Goal: Task Accomplishment & Management: Use online tool/utility

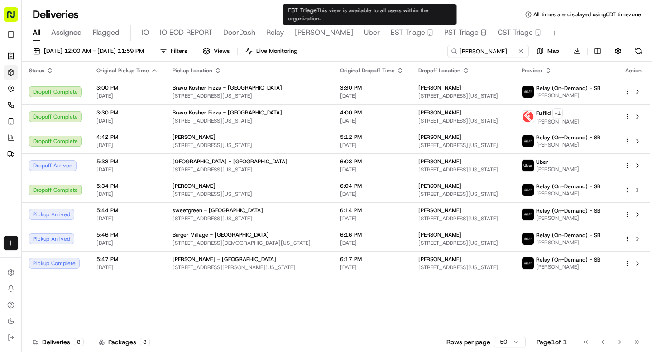
click at [450, 53] on input "fried frank" at bounding box center [487, 51] width 81 height 13
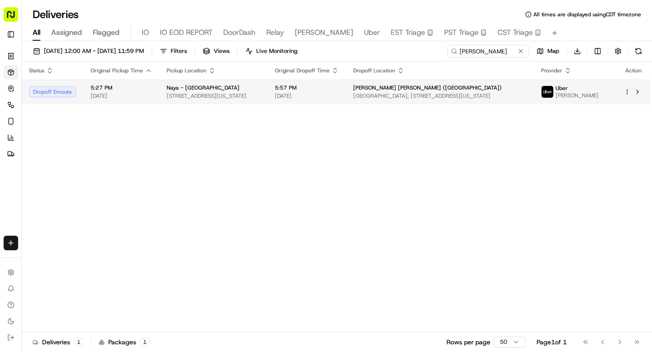
click at [299, 93] on td "5:57 PM 09/18/2025" at bounding box center [306, 92] width 78 height 24
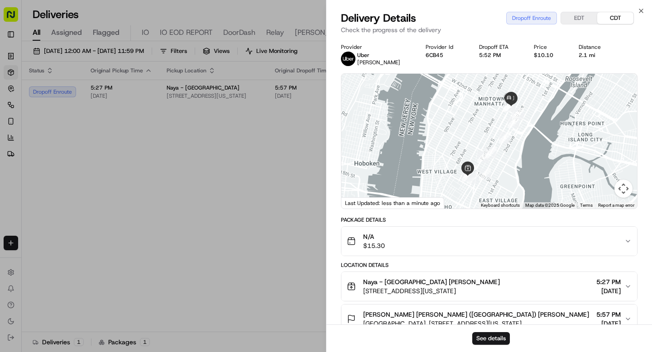
click at [488, 347] on div "See details" at bounding box center [488, 339] width 325 height 28
click at [492, 337] on button "See details" at bounding box center [491, 338] width 38 height 13
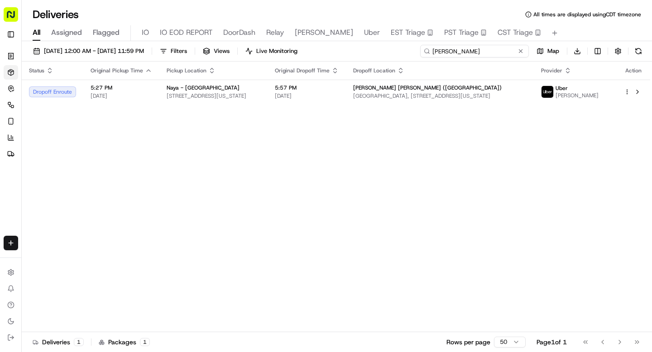
click at [477, 50] on input "spencer" at bounding box center [474, 51] width 109 height 13
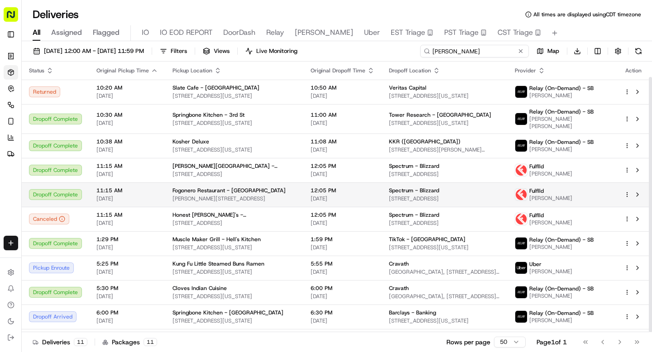
scroll to position [16, 0]
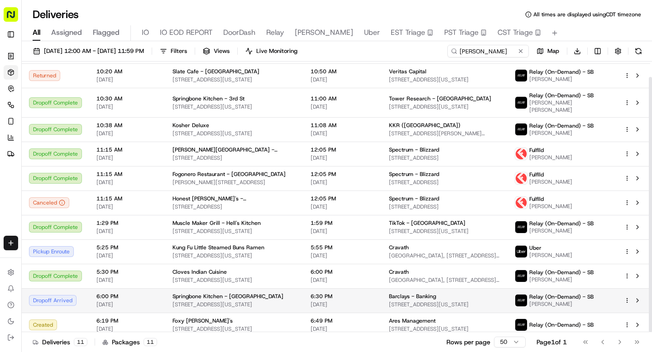
click at [186, 295] on span "Springbone Kitchen - Midtown East" at bounding box center [227, 296] width 111 height 7
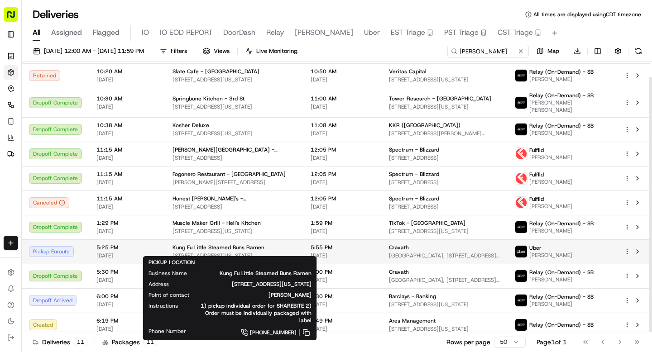
click at [195, 252] on span "146 E 55th St, New York, NY 10022, USA" at bounding box center [234, 255] width 124 height 7
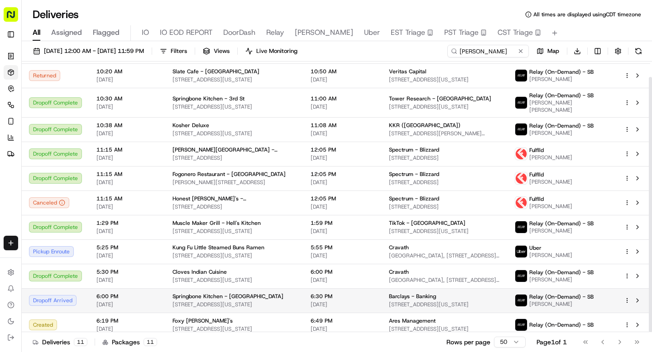
click at [263, 301] on span "25 E 51st St, New York, NY 10022, USA" at bounding box center [234, 304] width 124 height 7
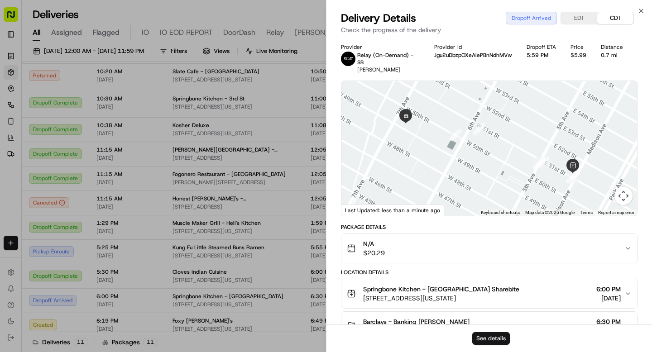
click at [486, 338] on button "See details" at bounding box center [491, 338] width 38 height 13
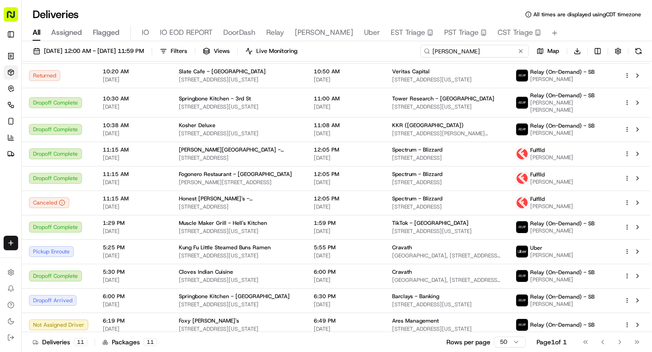
drag, startPoint x: 483, startPoint y: 50, endPoint x: 423, endPoint y: 50, distance: 60.2
click at [423, 50] on input "andrew" at bounding box center [474, 51] width 109 height 13
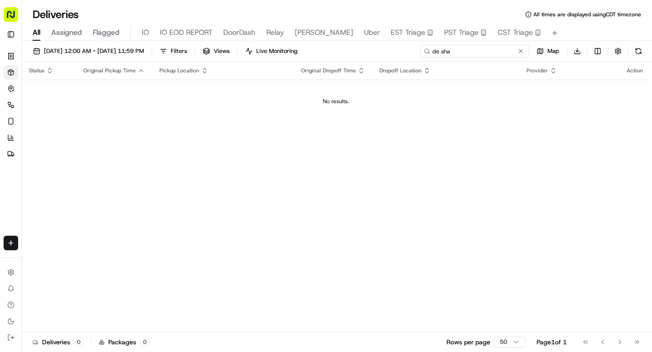
drag, startPoint x: 453, startPoint y: 53, endPoint x: 427, endPoint y: 52, distance: 25.9
click at [427, 52] on div "de sha" at bounding box center [474, 51] width 109 height 13
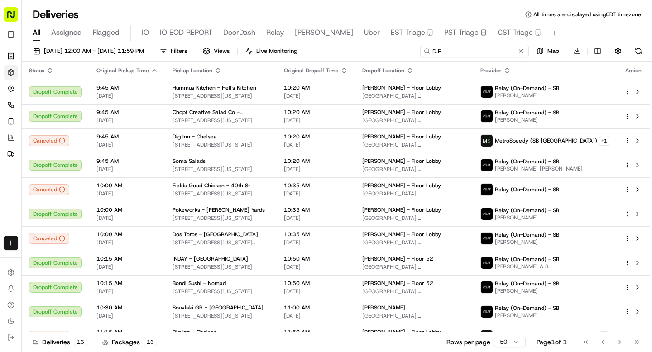
type input "D.E"
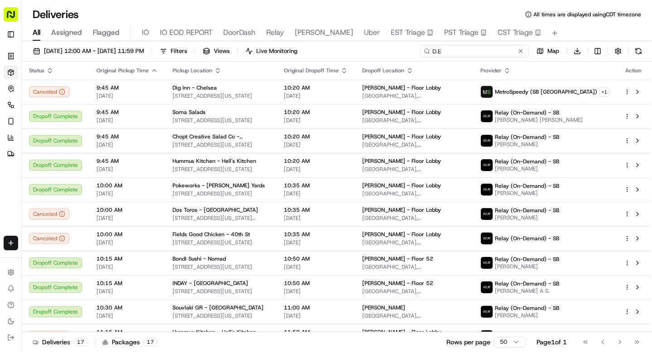
click at [437, 51] on input "D.E" at bounding box center [474, 51] width 109 height 13
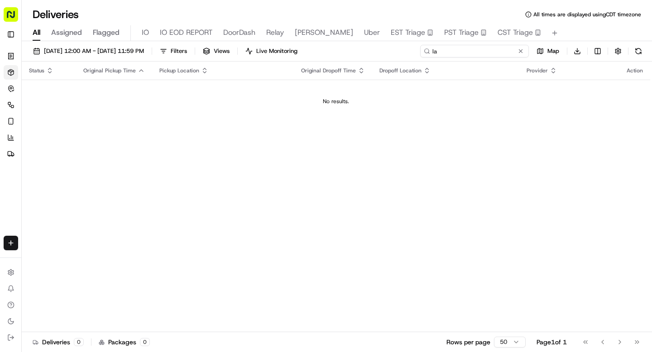
type input "l"
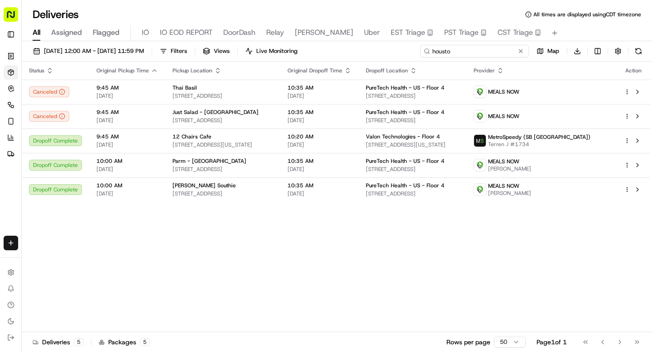
click at [443, 51] on input "housto" at bounding box center [474, 51] width 109 height 13
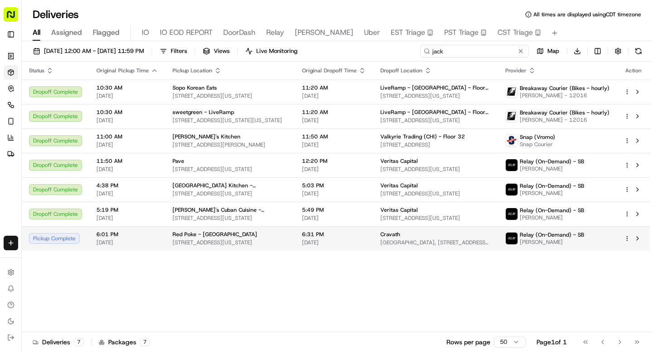
type input "jack"
click at [380, 237] on span "Cravath" at bounding box center [390, 234] width 20 height 7
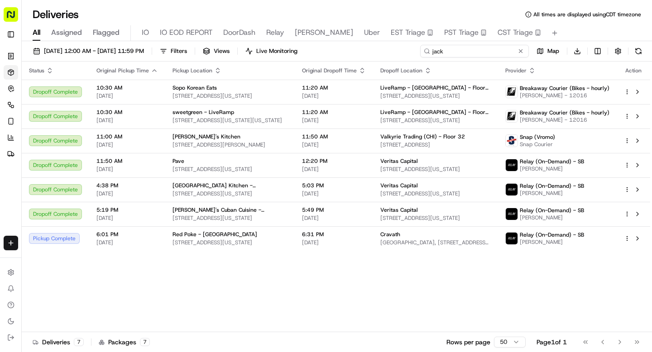
drag, startPoint x: 475, startPoint y: 53, endPoint x: 431, endPoint y: 50, distance: 44.4
click at [431, 50] on input "jack" at bounding box center [474, 51] width 109 height 13
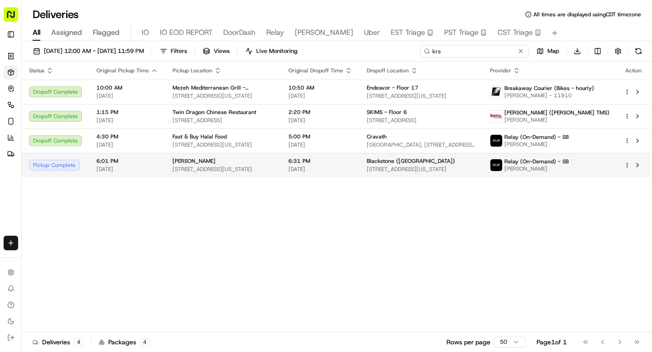
type input "krs"
click at [334, 155] on td "6:31 PM 09/18/2025" at bounding box center [320, 165] width 78 height 24
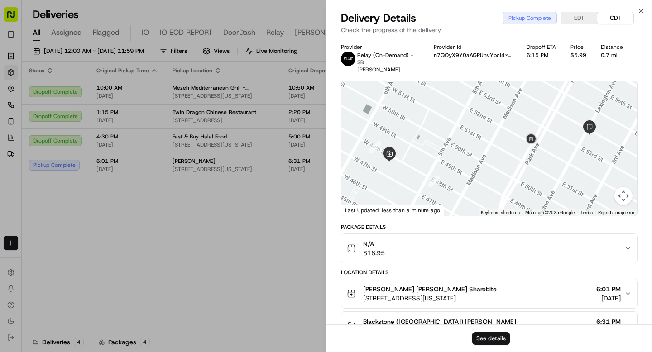
click at [487, 333] on button "See details" at bounding box center [491, 338] width 38 height 13
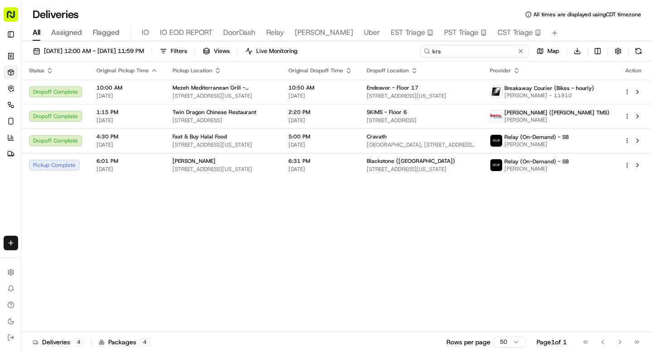
drag, startPoint x: 468, startPoint y: 50, endPoint x: 415, endPoint y: 49, distance: 52.5
click at [415, 49] on div "09/18/2025 12:00 AM - 09/18/2025 11:59 PM Filters Views Live Monitoring krs Map…" at bounding box center [337, 53] width 630 height 17
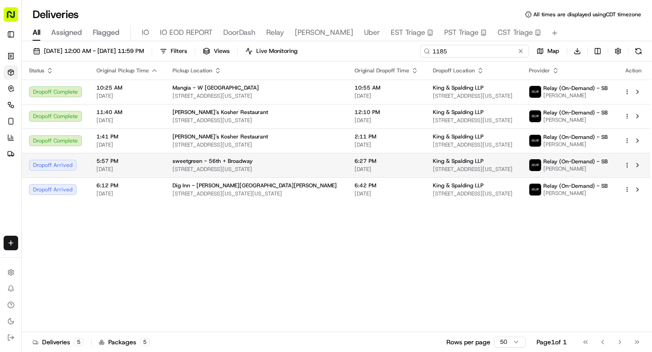
type input "1185"
click at [373, 167] on span "[DATE]" at bounding box center [386, 169] width 64 height 7
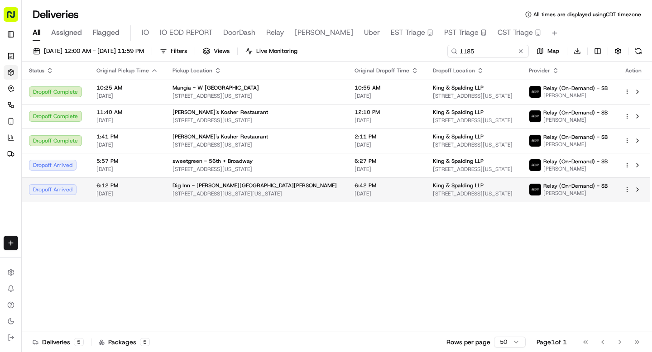
click at [309, 192] on span "630 3rd Avenue, New York, New York 10017, USA" at bounding box center [255, 193] width 167 height 7
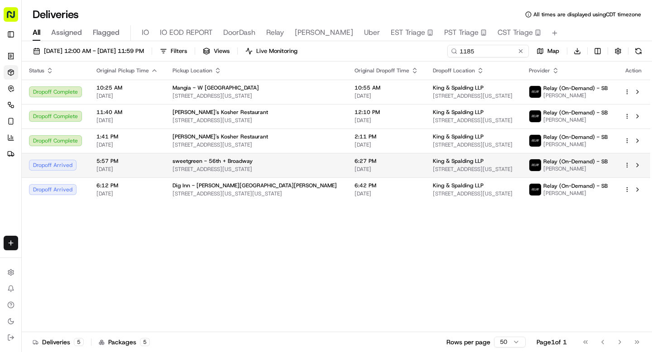
click at [384, 168] on span "[DATE]" at bounding box center [386, 169] width 64 height 7
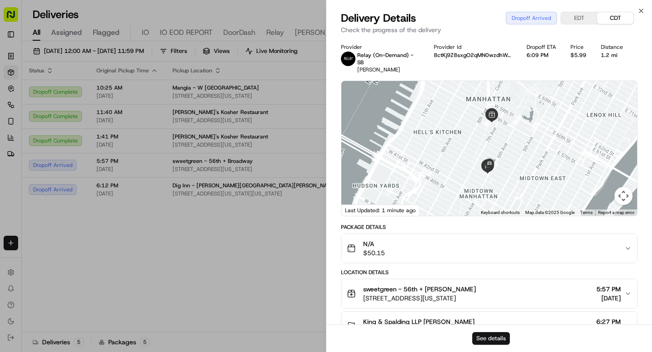
click at [483, 333] on button "See details" at bounding box center [491, 338] width 38 height 13
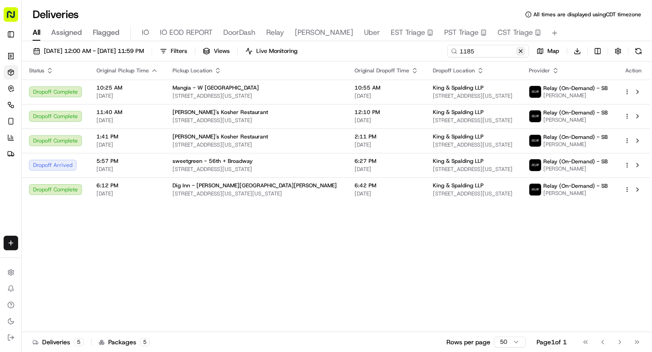
click at [519, 51] on button at bounding box center [520, 51] width 9 height 9
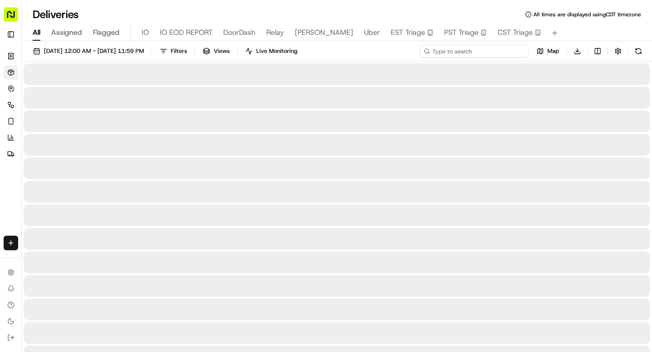
click at [497, 53] on input at bounding box center [474, 51] width 109 height 13
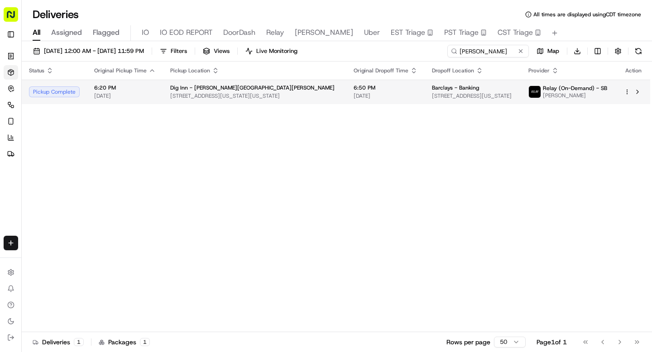
click at [446, 99] on span "745 7th Ave, New York, NY 10020, USA" at bounding box center [473, 95] width 82 height 7
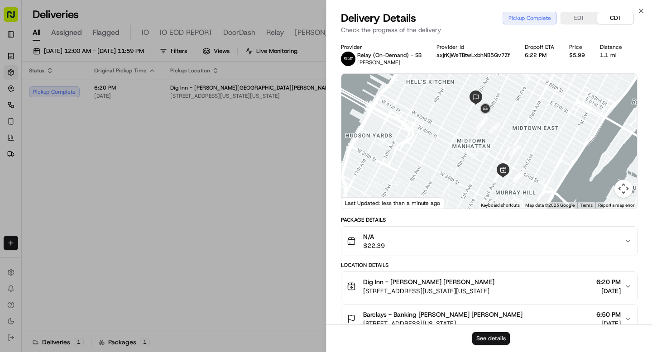
click at [487, 339] on button "See details" at bounding box center [491, 338] width 38 height 13
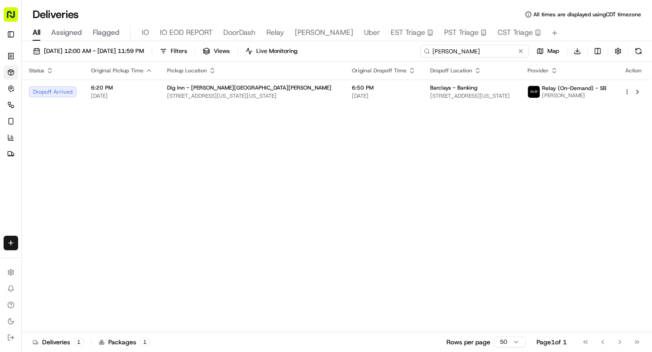
click at [468, 53] on input "homero" at bounding box center [474, 51] width 109 height 13
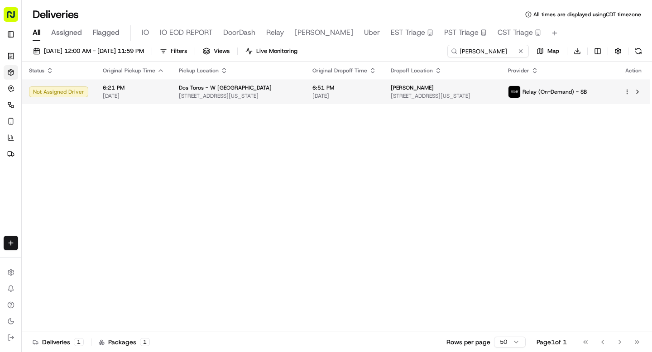
click at [441, 91] on div "Paul Weiss" at bounding box center [442, 87] width 103 height 7
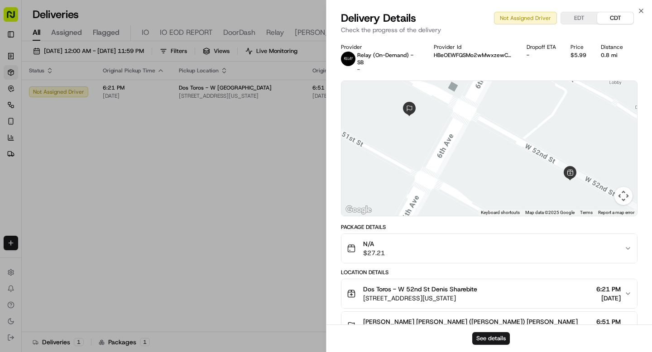
click at [500, 331] on div "See details" at bounding box center [488, 339] width 325 height 28
click at [496, 338] on button "See details" at bounding box center [491, 338] width 38 height 13
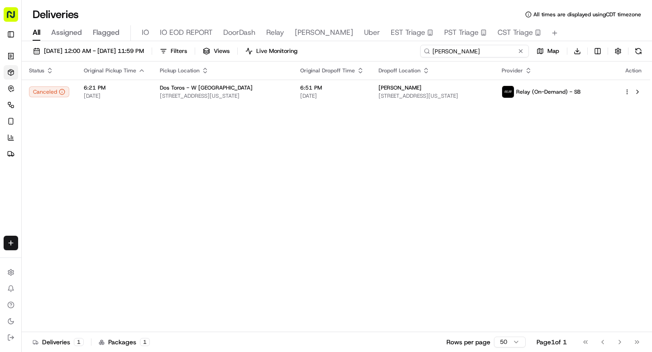
click at [461, 49] on input "daron" at bounding box center [474, 51] width 109 height 13
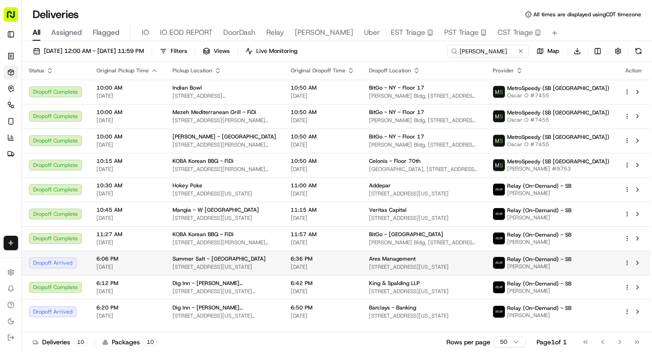
click at [332, 260] on span "6:36 PM" at bounding box center [323, 258] width 64 height 7
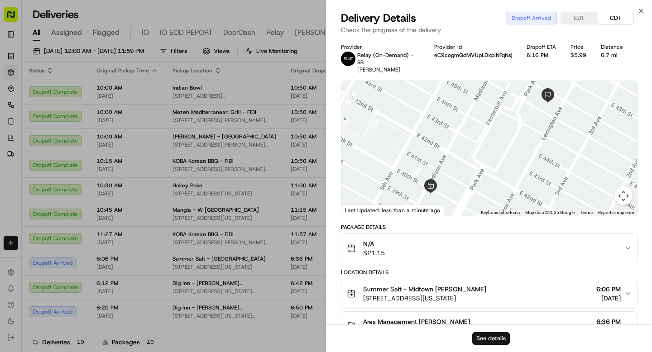
click at [490, 344] on button "See details" at bounding box center [491, 338] width 38 height 13
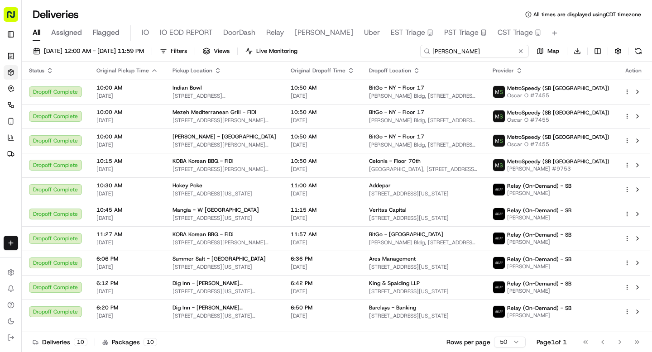
click at [460, 51] on input "liam" at bounding box center [474, 51] width 109 height 13
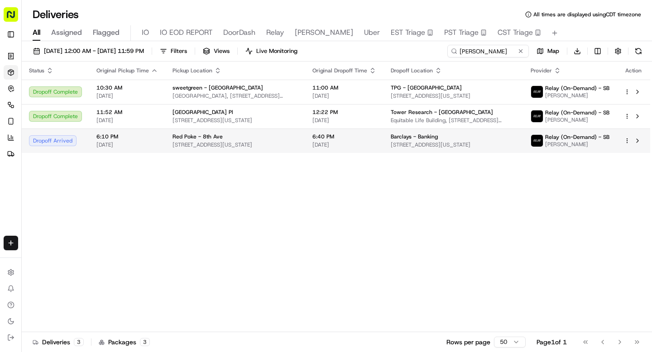
click at [380, 145] on td "6:40 PM 09/18/2025" at bounding box center [344, 141] width 78 height 24
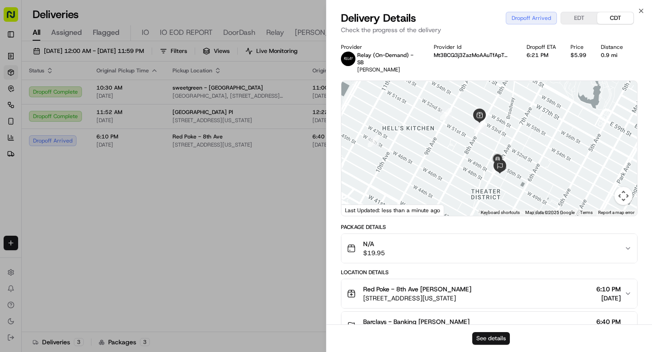
click at [493, 340] on button "See details" at bounding box center [491, 338] width 38 height 13
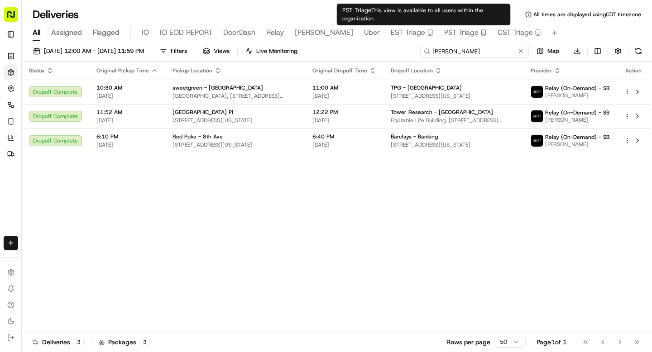
click at [470, 55] on input "thomas" at bounding box center [474, 51] width 109 height 13
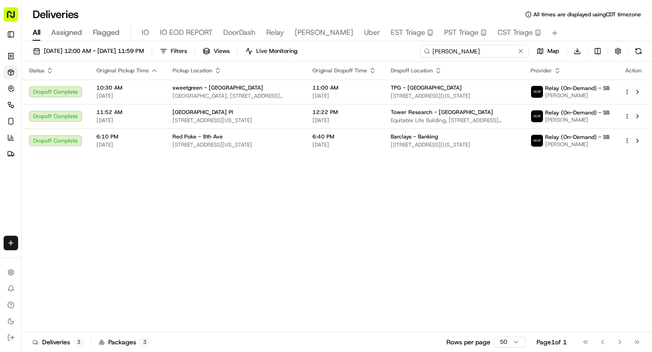
click at [470, 55] on input "thomas" at bounding box center [474, 51] width 109 height 13
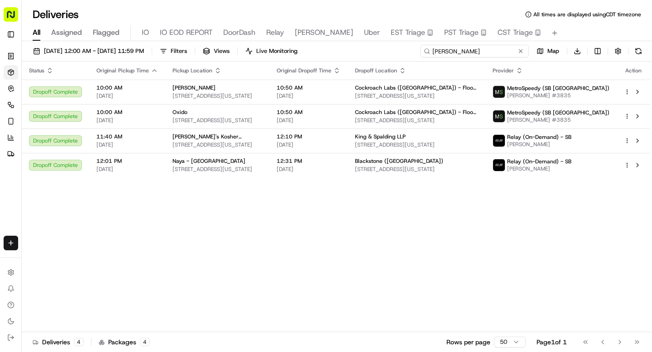
click at [449, 55] on input "michelle" at bounding box center [474, 51] width 109 height 13
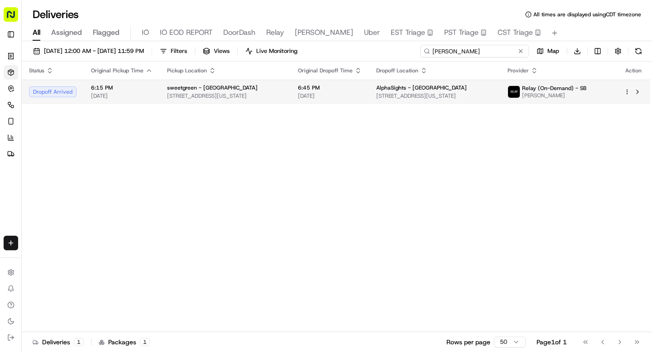
type input "mitchel"
click at [336, 91] on span "6:45 PM" at bounding box center [330, 87] width 64 height 7
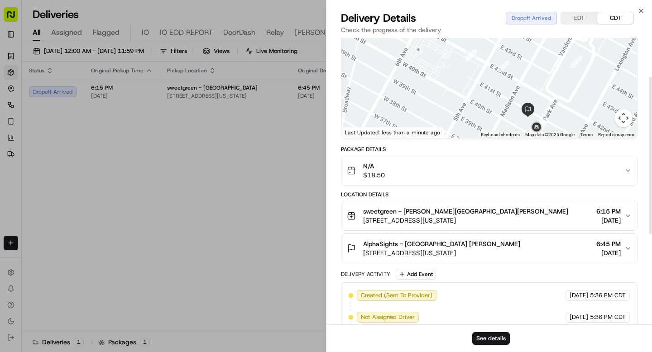
click at [453, 252] on span "100 Park Ave, New York, NY 10017, USA" at bounding box center [441, 252] width 157 height 9
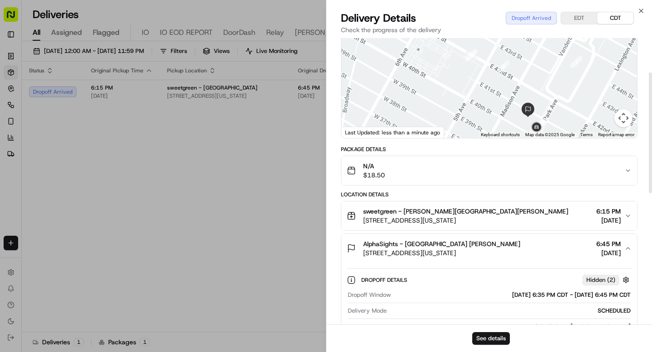
scroll to position [253, 0]
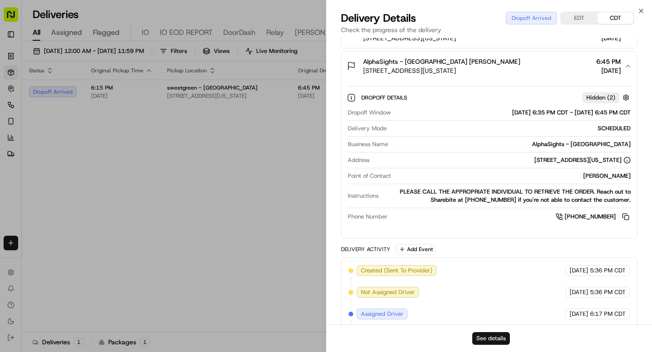
click at [483, 335] on button "See details" at bounding box center [491, 338] width 38 height 13
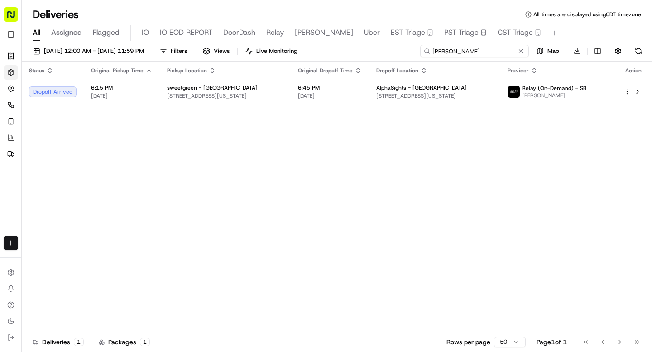
click at [470, 51] on input "mitchel" at bounding box center [474, 51] width 109 height 13
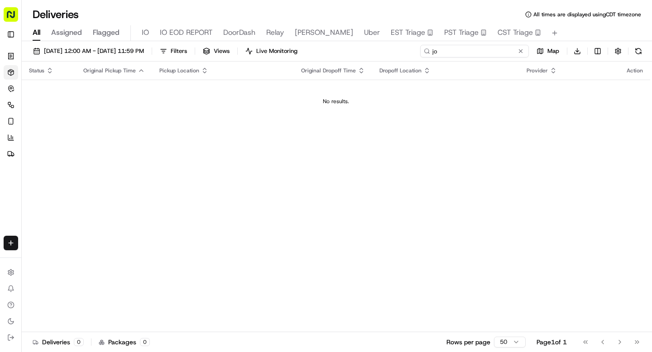
type input "j"
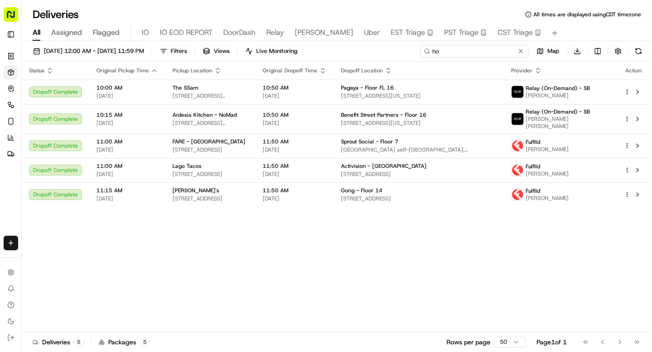
type input "h"
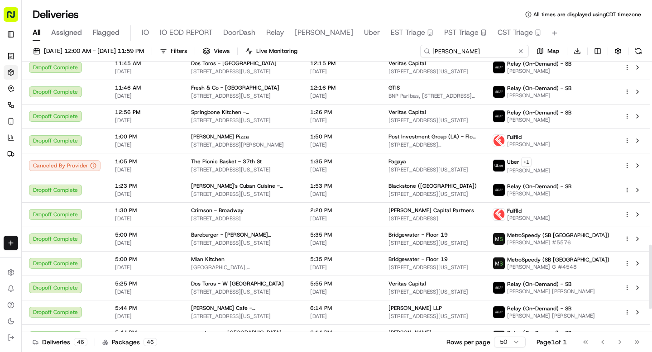
scroll to position [873, 0]
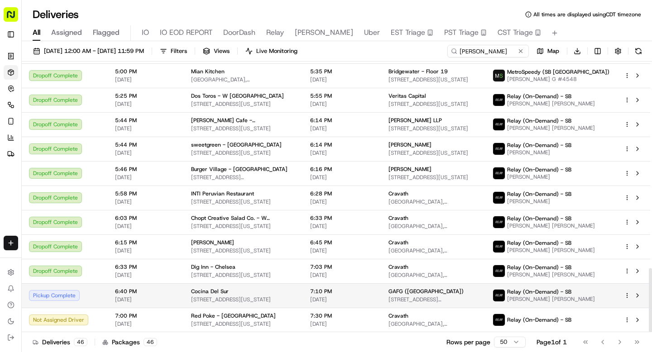
click at [232, 286] on td "Cocina Del Sur 40 W 38th St, New York, NY 10018, USA" at bounding box center [243, 295] width 119 height 24
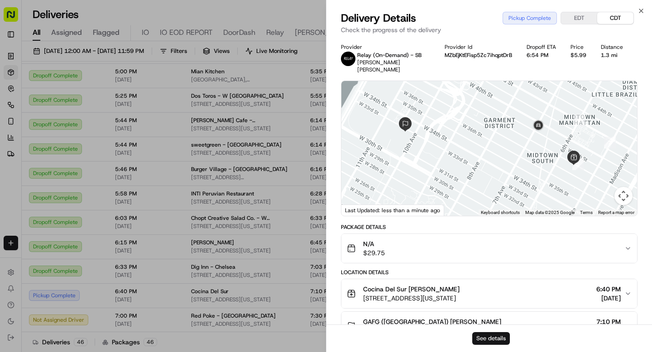
click at [497, 341] on button "See details" at bounding box center [491, 338] width 38 height 13
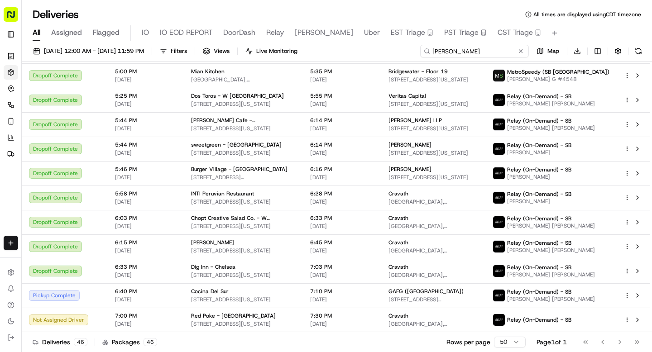
click at [461, 51] on input "jose" at bounding box center [474, 51] width 109 height 13
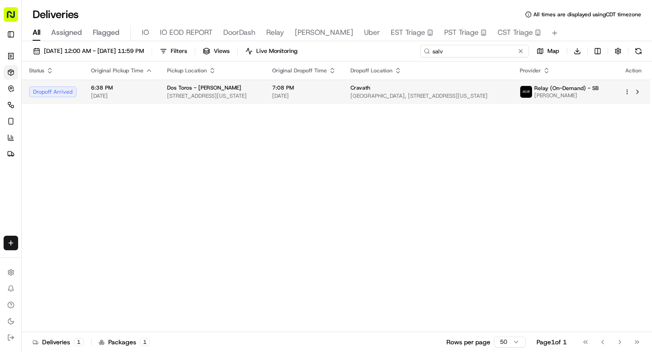
type input "salv"
click at [419, 85] on div "Cravath" at bounding box center [427, 87] width 155 height 7
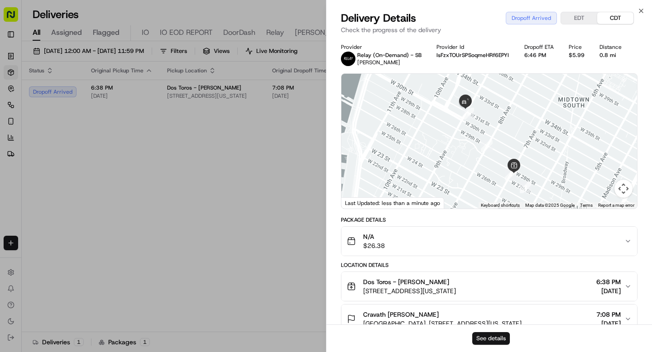
click at [496, 340] on button "See details" at bounding box center [491, 338] width 38 height 13
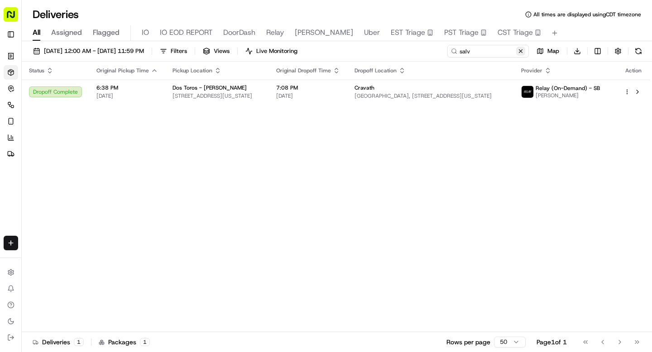
click at [521, 51] on button at bounding box center [520, 51] width 9 height 9
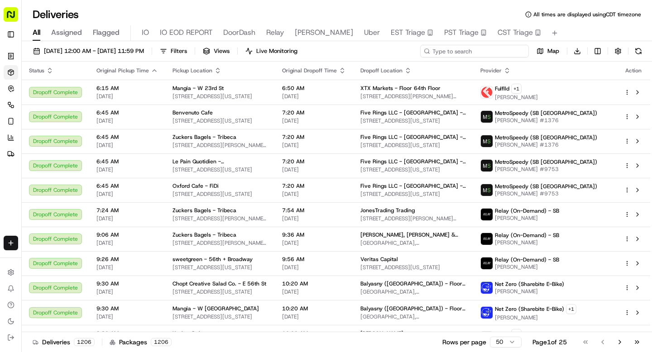
click at [495, 53] on input at bounding box center [474, 51] width 109 height 13
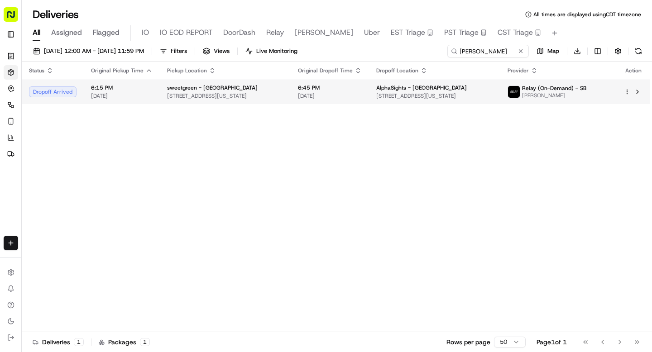
click at [362, 91] on span "6:45 PM" at bounding box center [330, 87] width 64 height 7
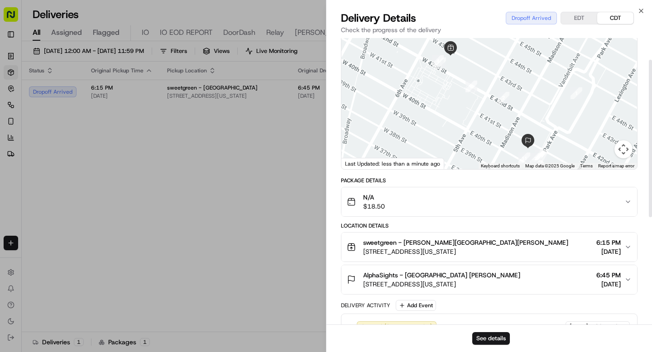
click at [433, 287] on span "[STREET_ADDRESS][US_STATE]" at bounding box center [441, 284] width 157 height 9
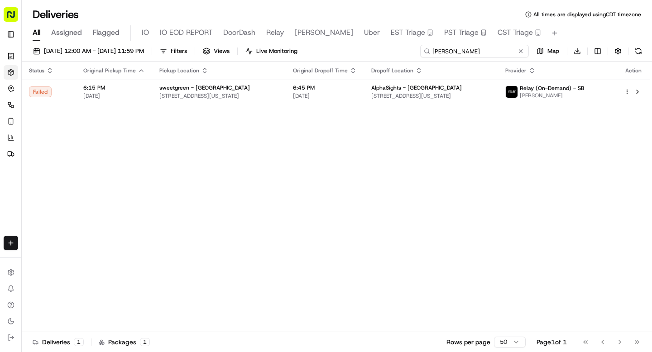
click at [468, 53] on input "mitch" at bounding box center [474, 51] width 109 height 13
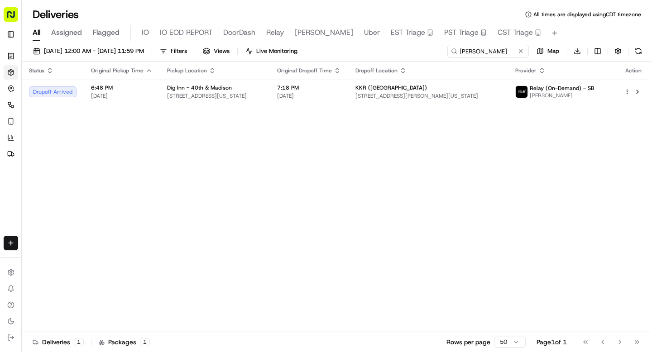
click at [457, 104] on div "Status Original Pickup Time Pickup Location Original Dropoff Time Dropoff Locat…" at bounding box center [336, 197] width 628 height 271
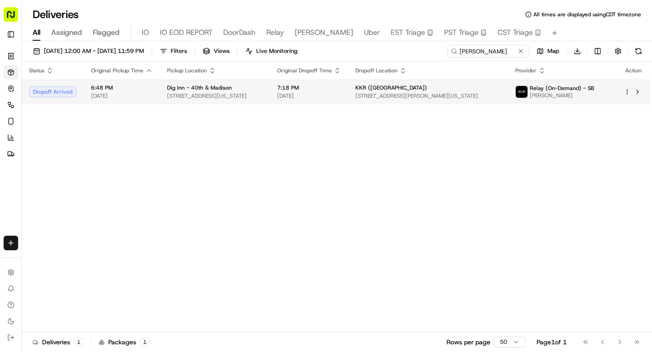
click at [457, 93] on span "30 Hudson Yards, New York, NY 10001, USA" at bounding box center [427, 95] width 145 height 7
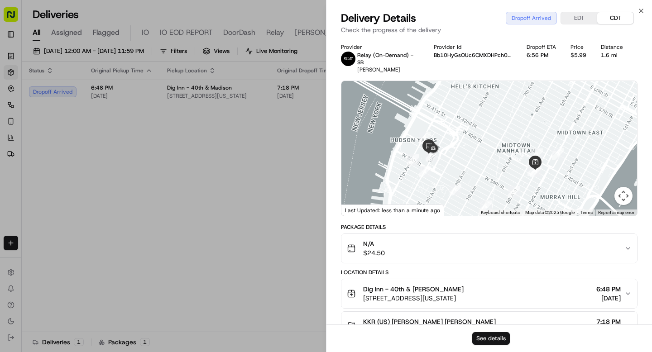
click at [481, 337] on button "See details" at bounding box center [491, 338] width 38 height 13
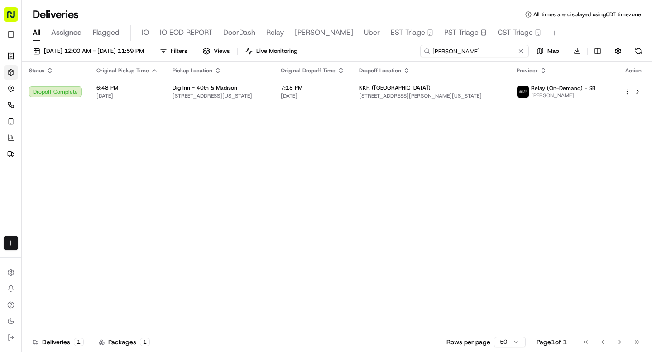
click at [466, 51] on input "griffin" at bounding box center [474, 51] width 109 height 13
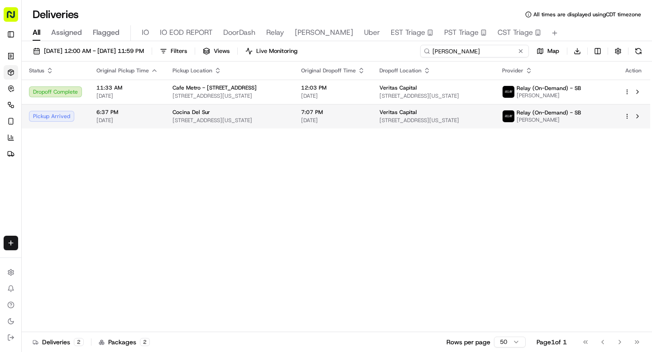
type input "akhil"
click at [353, 118] on span "[DATE]" at bounding box center [333, 120] width 64 height 7
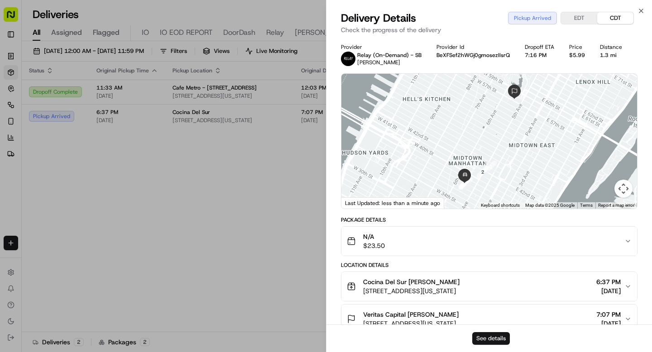
click at [486, 337] on button "See details" at bounding box center [491, 338] width 38 height 13
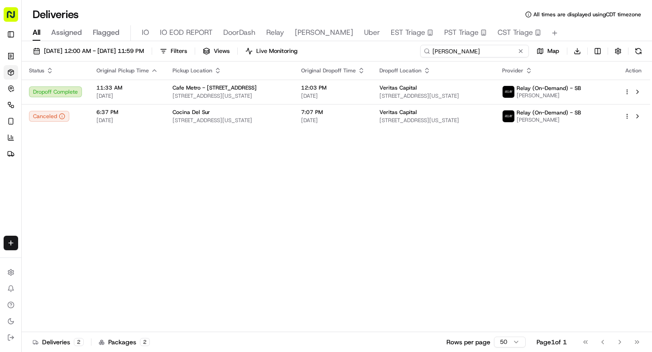
click at [460, 50] on input "akhil" at bounding box center [474, 51] width 109 height 13
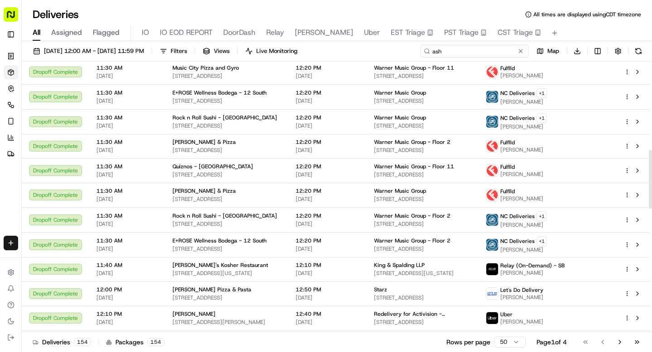
scroll to position [976, 0]
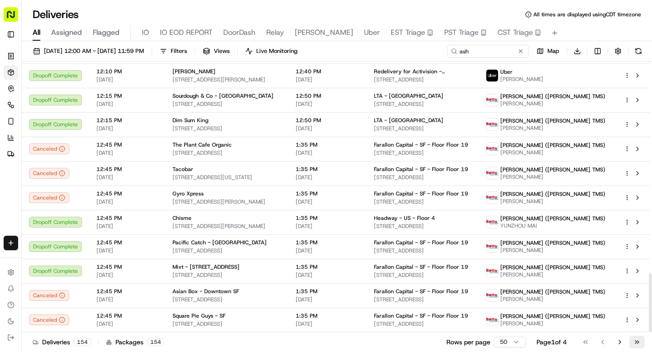
click at [635, 340] on button "Go to last page" at bounding box center [636, 342] width 15 height 13
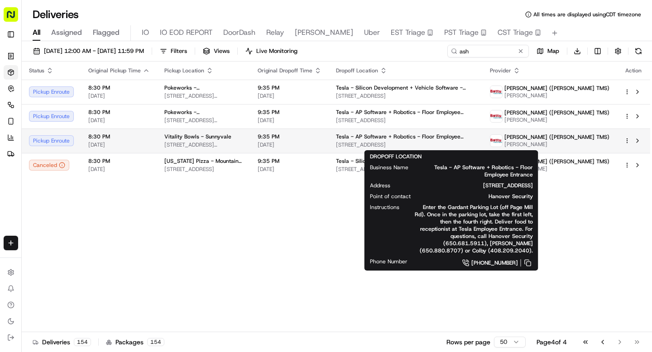
click at [370, 138] on span "Tesla - AP Software + Robotics - Floor Employee Entrance" at bounding box center [405, 136] width 139 height 7
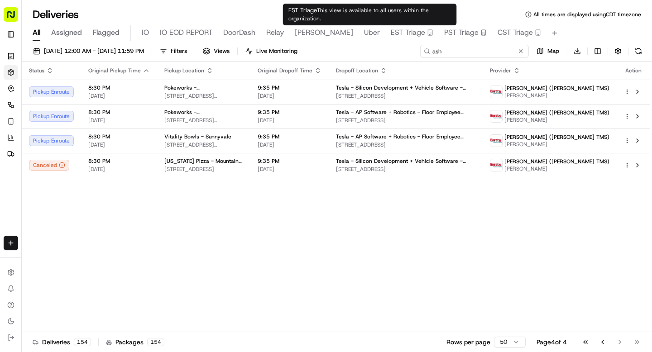
click at [463, 53] on input "ash" at bounding box center [474, 51] width 109 height 13
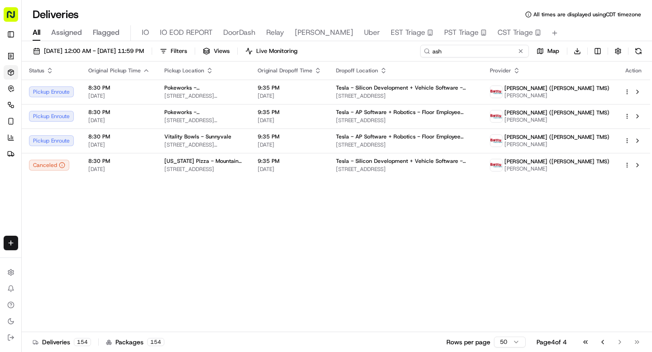
click at [463, 53] on input "ash" at bounding box center [474, 51] width 109 height 13
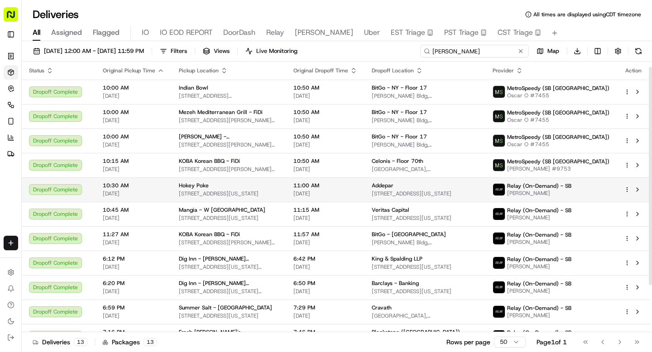
scroll to position [65, 0]
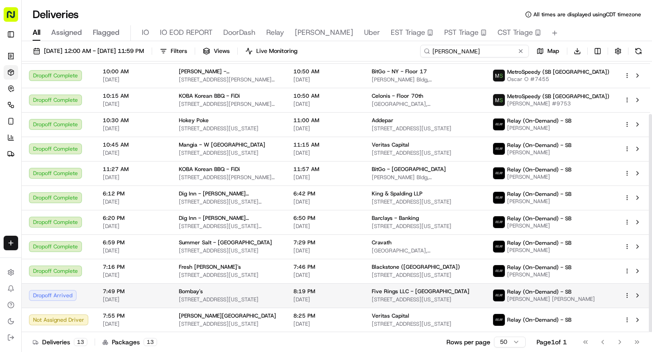
type input "willia"
click at [206, 296] on span "60 Pearl St, New York, NY 10004, USA" at bounding box center [229, 299] width 100 height 7
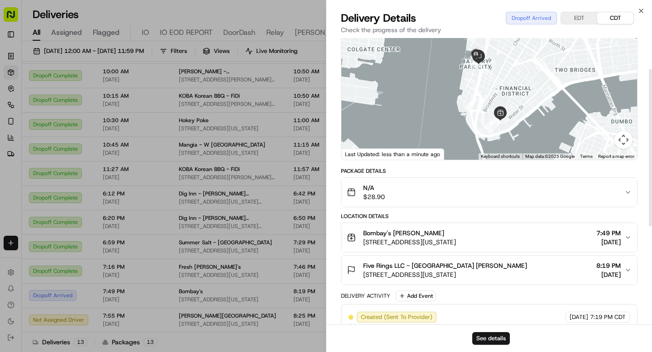
click at [389, 261] on span "Five Rings LLC - NYC William Zhu" at bounding box center [445, 265] width 164 height 9
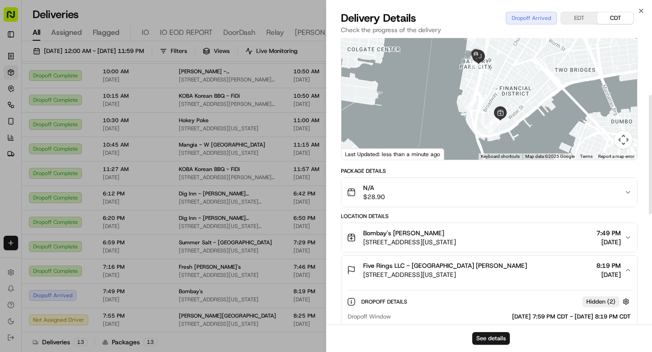
scroll to position [320, 0]
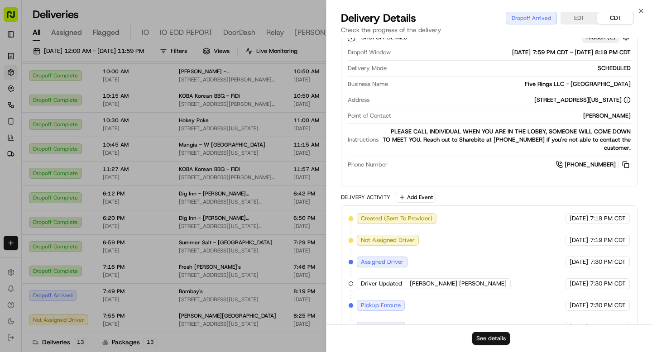
click at [484, 335] on button "See details" at bounding box center [491, 338] width 38 height 13
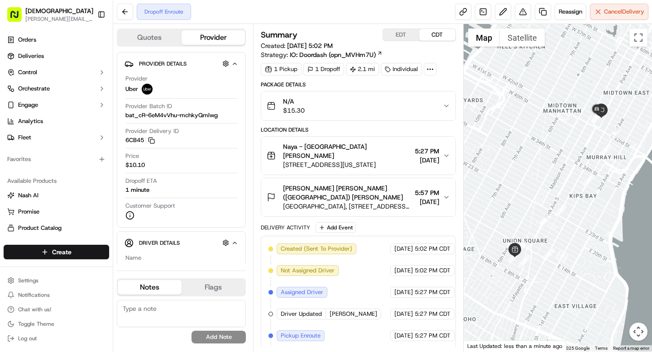
click at [428, 71] on icon at bounding box center [430, 69] width 8 height 8
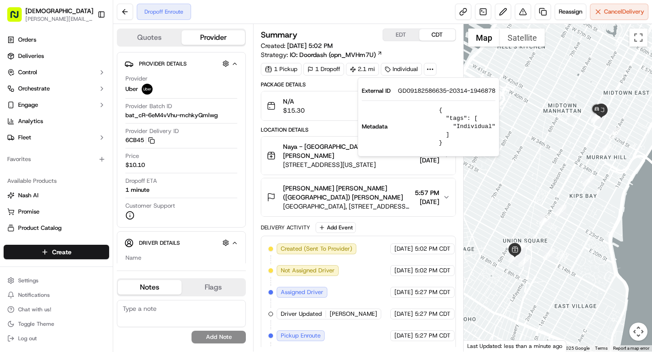
click at [424, 92] on span "GD09182586635-20314-1946878" at bounding box center [446, 91] width 97 height 8
copy span "GD09182586635"
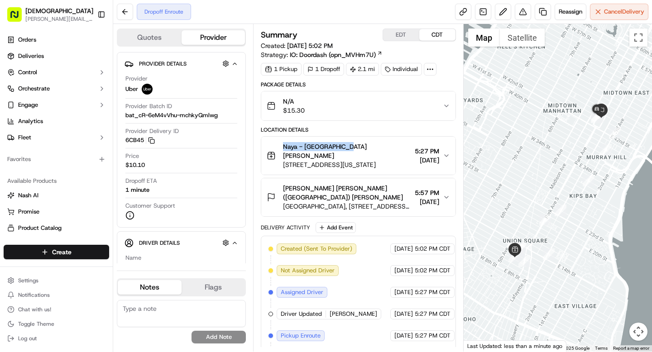
drag, startPoint x: 282, startPoint y: 145, endPoint x: 347, endPoint y: 148, distance: 64.3
click at [347, 148] on div "Naya - Union Square Denis Sharebite 83 University Pl, New York, NY 10003, USA" at bounding box center [339, 155] width 144 height 27
copy span "Naya - Union Square"
drag, startPoint x: 342, startPoint y: 179, endPoint x: 389, endPoint y: 179, distance: 46.6
click at [389, 184] on span "Gibson Dunn (NYC) Spencer Becerra" at bounding box center [347, 193] width 128 height 18
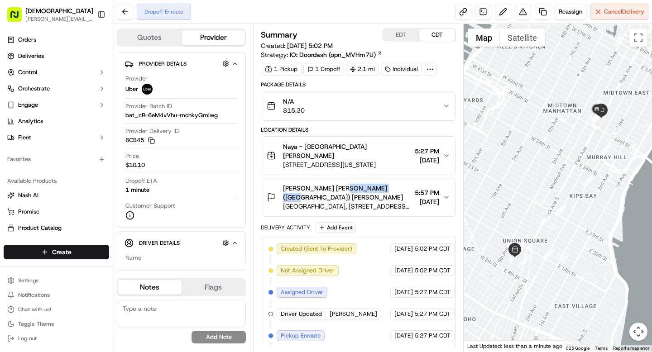
copy span "Spencer Becerra"
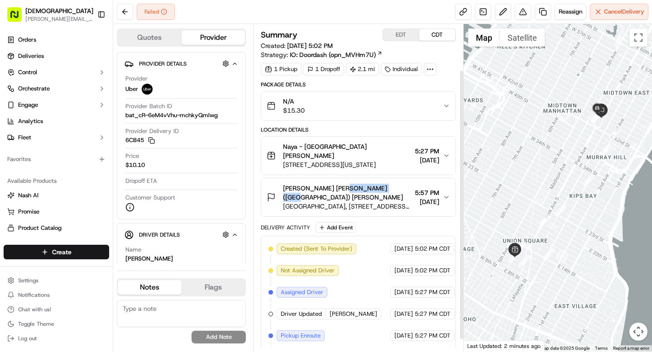
scroll to position [71, 0]
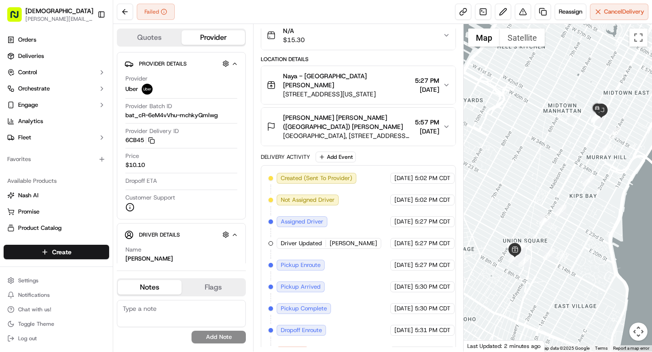
click at [418, 118] on span "5:57 PM" at bounding box center [427, 122] width 24 height 9
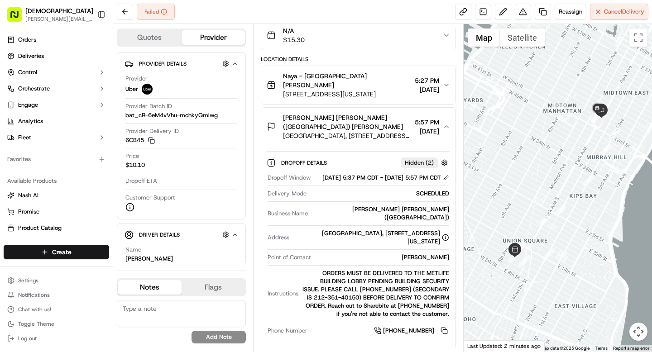
click at [426, 76] on span "5:27 PM" at bounding box center [427, 80] width 24 height 9
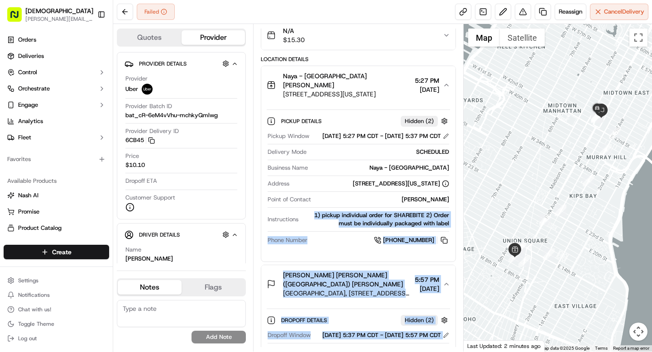
drag, startPoint x: 314, startPoint y: 215, endPoint x: 456, endPoint y: 223, distance: 142.3
click at [456, 223] on div "Summary EDT CDT Created: 09/18/2025 5:02 PM Strategy: IO: Doordash (opn_MVHm7U)…" at bounding box center [358, 188] width 210 height 328
click at [348, 217] on div "1) pickup individual order for SHAREBITE 2) Order must be individually packaged…" at bounding box center [375, 219] width 147 height 16
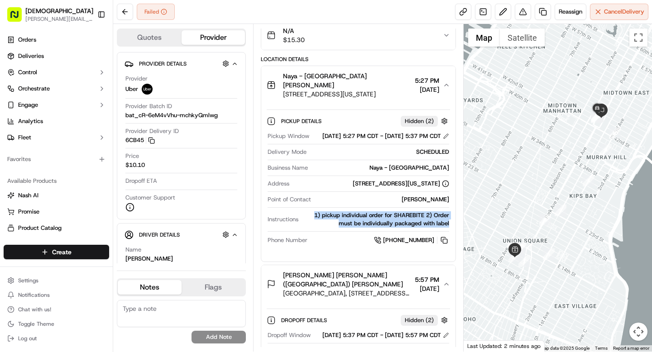
drag, startPoint x: 314, startPoint y: 215, endPoint x: 449, endPoint y: 220, distance: 135.4
click at [449, 220] on div "Pickup Details Hidden ( 2 ) Pickup Window 09/18/2025 5:27 PM CDT - 09/18/2025 5…" at bounding box center [358, 179] width 194 height 150
copy div "1) pickup individual order for SHAREBITE 2) Order must be individually packaged…"
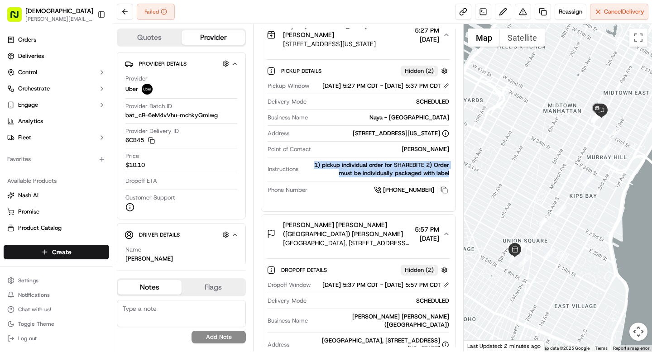
click at [420, 238] on button "Gibson Dunn (NYC) Spencer Becerra MetLife Building, 200 Park Ave, New York, NY …" at bounding box center [358, 234] width 194 height 38
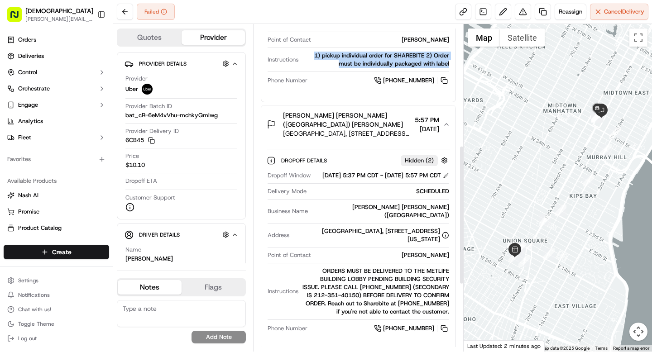
scroll to position [285, 0]
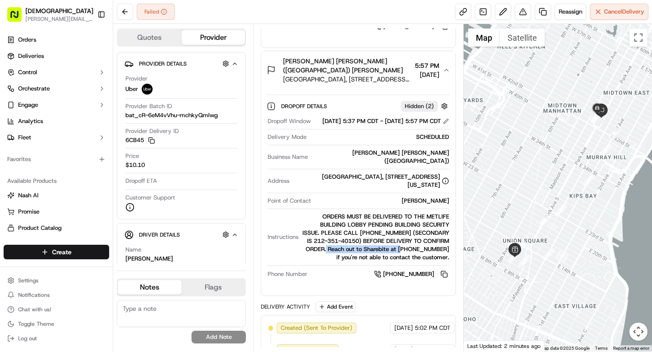
drag, startPoint x: 313, startPoint y: 240, endPoint x: 393, endPoint y: 242, distance: 80.1
click at [393, 242] on div "ORDERS MUST BE DELIVERED TO THE METLIFE BUILDING LOBBY PENDING BUILDING SECURIT…" at bounding box center [375, 237] width 147 height 49
drag, startPoint x: 310, startPoint y: 240, endPoint x: 452, endPoint y: 252, distance: 142.6
click at [452, 252] on div "Dropoff Details Hidden ( 2 ) Dropoff Window 09/18/2025 5:37 PM CDT - 09/18/2025…" at bounding box center [358, 188] width 194 height 199
copy div "Reach out to Sharebite at 646-694-2125 if you're not able to contact the custom…"
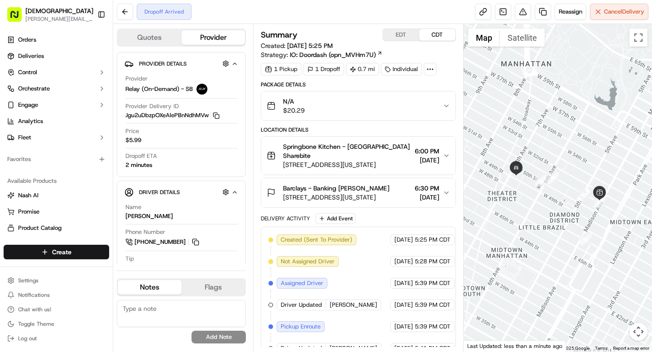
click at [431, 71] on icon at bounding box center [430, 69] width 8 height 8
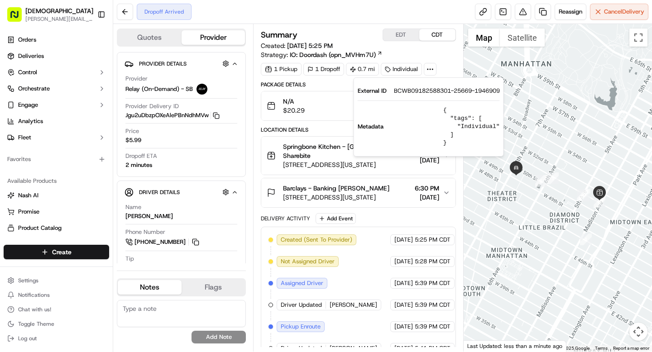
click at [431, 71] on icon at bounding box center [430, 69] width 8 height 8
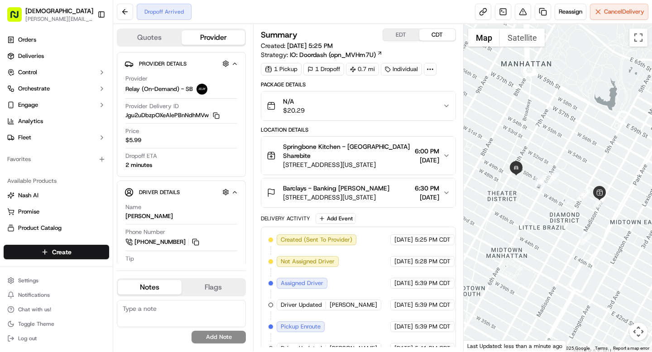
click at [431, 71] on icon at bounding box center [430, 69] width 8 height 8
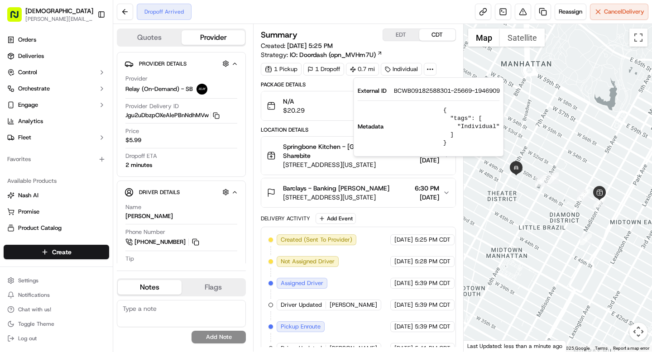
click at [420, 91] on span "BCWB09182588301-25669-1946909" at bounding box center [447, 91] width 106 height 8
copy span "BCWB09182588301"
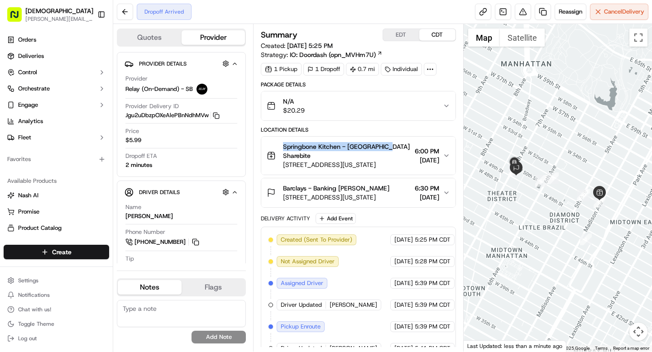
drag, startPoint x: 283, startPoint y: 148, endPoint x: 387, endPoint y: 147, distance: 104.1
click at [387, 147] on span "Springbone Kitchen - Midtown East Denis Sharebite" at bounding box center [347, 151] width 128 height 18
copy span "Springbone Kitchen - Midtown East"
drag, startPoint x: 339, startPoint y: 188, endPoint x: 381, endPoint y: 187, distance: 41.2
click at [381, 187] on div "Barclays - Banking Andrew Kelser" at bounding box center [336, 188] width 106 height 9
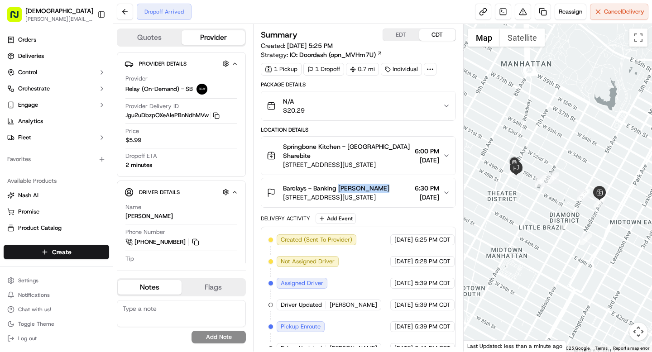
copy span "Andrew Kelser"
click at [105, 17] on button "Toggle Sidebar" at bounding box center [101, 14] width 15 height 15
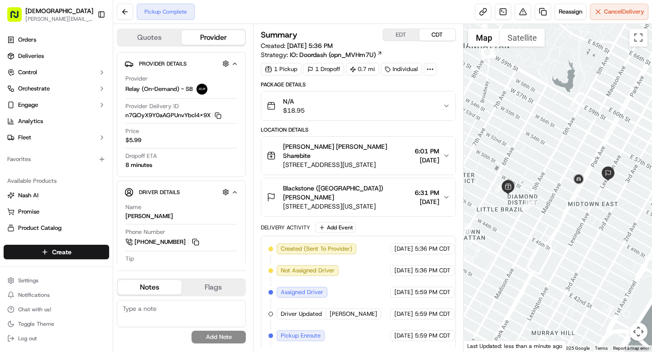
click at [433, 71] on icon at bounding box center [430, 69] width 8 height 8
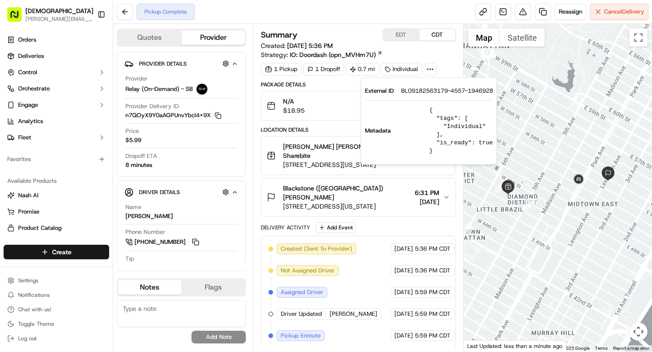
click at [420, 92] on span "BL09182563179-4557-1946928" at bounding box center [447, 91] width 92 height 8
copy span "BL09182563179"
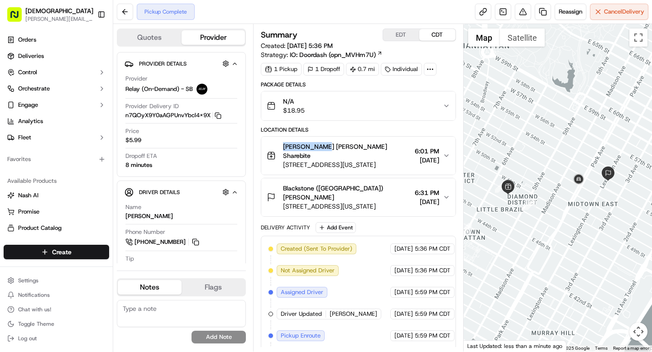
drag, startPoint x: 281, startPoint y: 146, endPoint x: 321, endPoint y: 146, distance: 40.3
click at [321, 146] on div "Wu Liang Ye Denis Sharebite 36 W 48th St, New York, NY 10036, USA" at bounding box center [339, 155] width 144 height 27
copy span "Wu Liang Ye"
drag, startPoint x: 332, startPoint y: 179, endPoint x: 371, endPoint y: 178, distance: 39.4
click at [371, 184] on div "Blackstone (US) Christine Sun" at bounding box center [347, 193] width 128 height 18
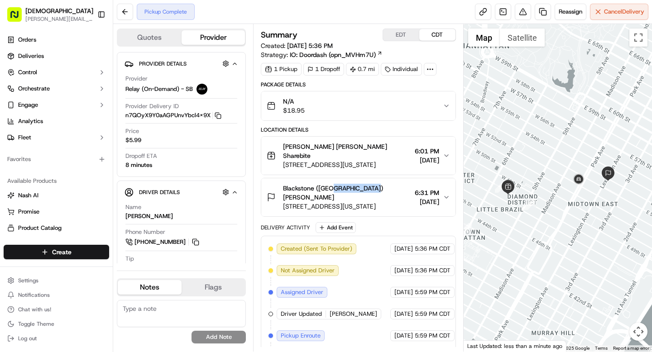
copy span "Christine Sun"
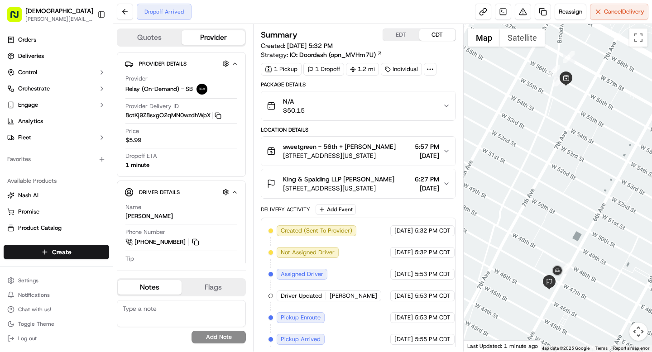
click at [429, 70] on icon at bounding box center [430, 69] width 8 height 8
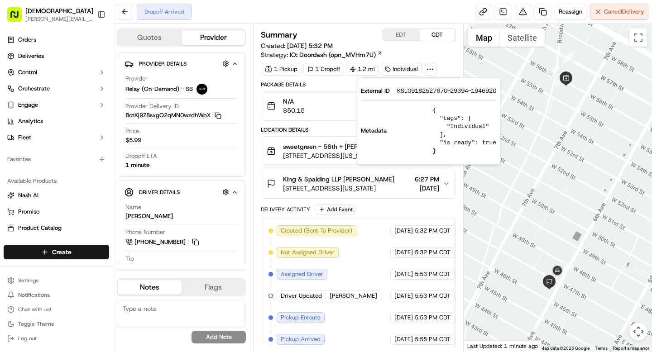
click at [426, 91] on span "KSL09182527670-29394-1946920" at bounding box center [446, 91] width 99 height 8
copy span "KSL09182527670"
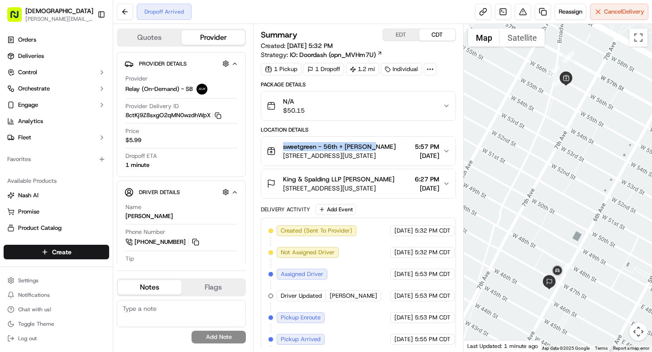
drag, startPoint x: 281, startPoint y: 145, endPoint x: 374, endPoint y: 147, distance: 92.8
click at [374, 147] on div "sweetgreen - 56th + Broadway Denis Sharebite 1740 Broadway, 1740 Broadway, New …" at bounding box center [331, 151] width 129 height 18
copy span "sweetgreen - 56th + Broadway"
drag, startPoint x: 345, startPoint y: 189, endPoint x: 389, endPoint y: 188, distance: 44.4
click at [389, 184] on span "King & Spalding LLP Taryn Gallagher" at bounding box center [338, 179] width 111 height 9
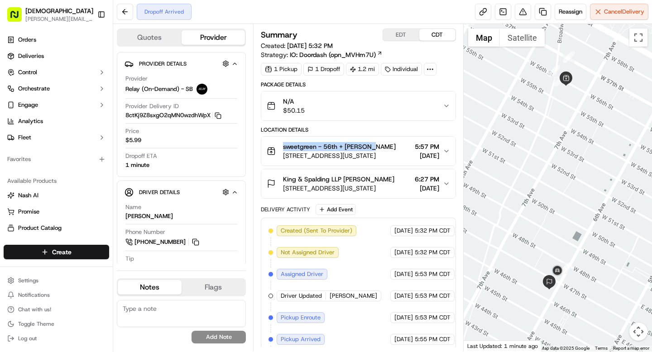
copy span "Taryn Gallagher"
click at [435, 193] on span "[DATE]" at bounding box center [427, 188] width 24 height 9
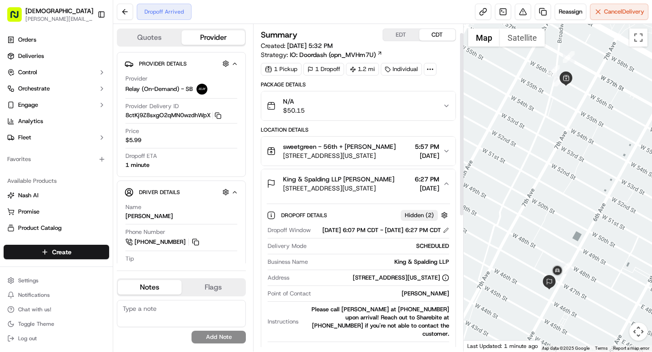
scroll to position [27, 0]
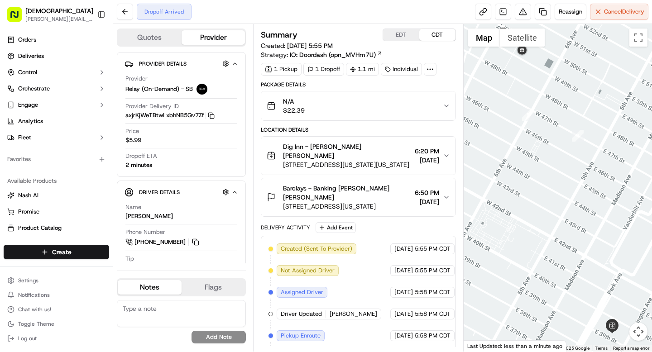
click at [430, 70] on icon at bounding box center [430, 69] width 8 height 8
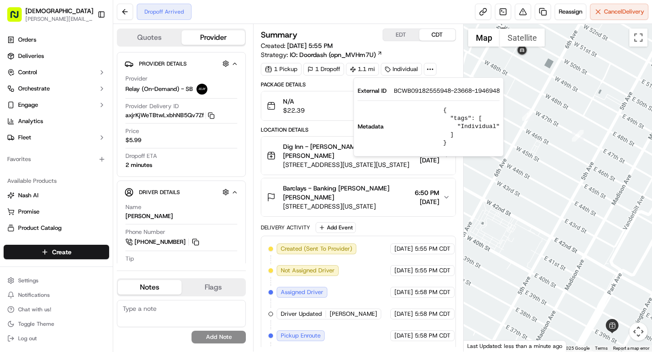
click at [421, 88] on span "BCWB09182555948-23668-1946948" at bounding box center [447, 91] width 106 height 8
copy span "BCWB09182555948"
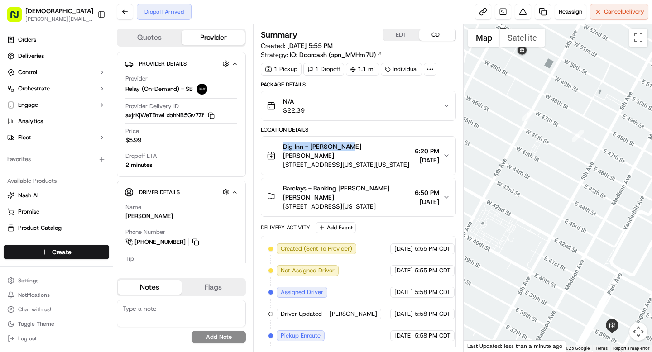
drag, startPoint x: 281, startPoint y: 145, endPoint x: 341, endPoint y: 147, distance: 60.7
click at [341, 147] on div "Dig Inn - [PERSON_NAME][GEOGRAPHIC_DATA][PERSON_NAME] [STREET_ADDRESS][US_STATE…" at bounding box center [339, 155] width 144 height 27
copy span "Dig Inn - [PERSON_NAME][GEOGRAPHIC_DATA][PERSON_NAME]"
drag, startPoint x: 339, startPoint y: 178, endPoint x: 360, endPoint y: 185, distance: 21.5
click at [360, 185] on span "Barclays - Banking [PERSON_NAME] [PERSON_NAME]" at bounding box center [347, 193] width 128 height 18
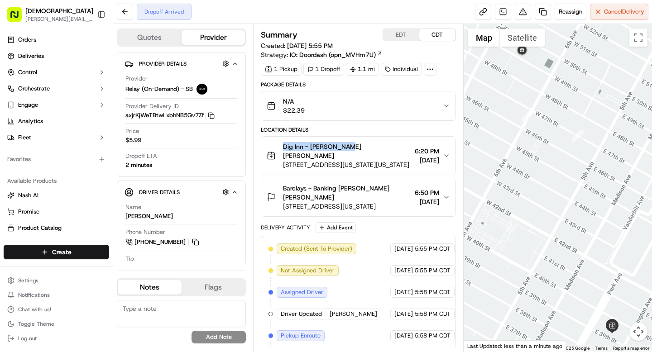
copy span "[PERSON_NAME] [PERSON_NAME]"
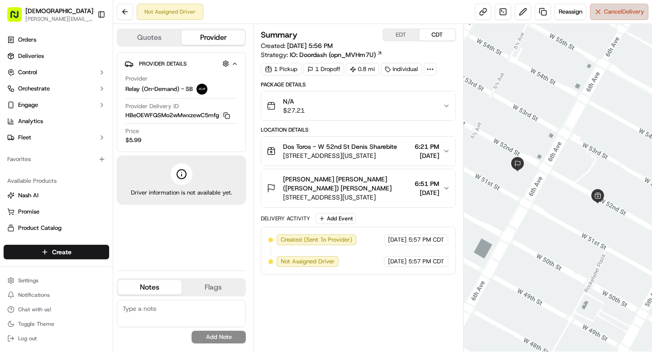
click at [596, 12] on button "Cancel Delivery" at bounding box center [619, 12] width 58 height 16
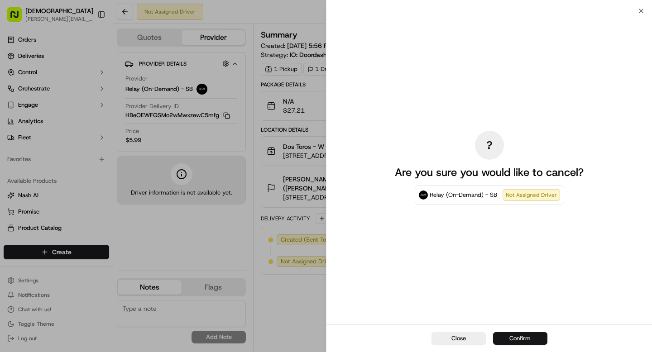
click at [510, 342] on button "Confirm" at bounding box center [520, 338] width 54 height 13
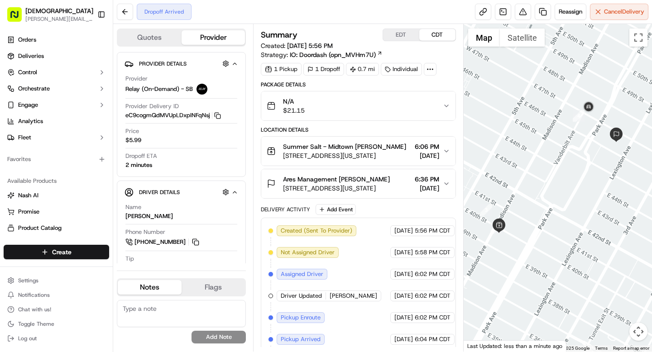
click at [430, 70] on icon at bounding box center [430, 69] width 8 height 8
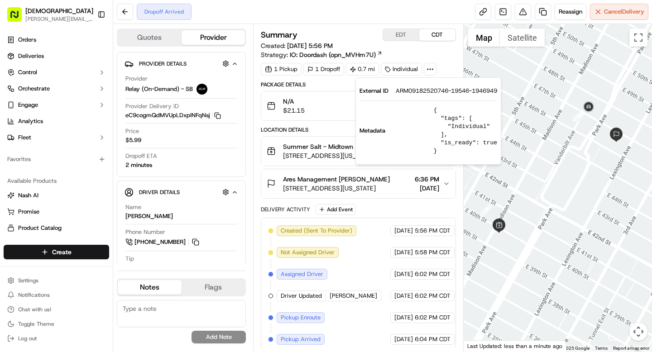
click at [431, 92] on span "ARM09182520746-19546-1946949" at bounding box center [446, 91] width 101 height 8
copy span "ARM09182520746"
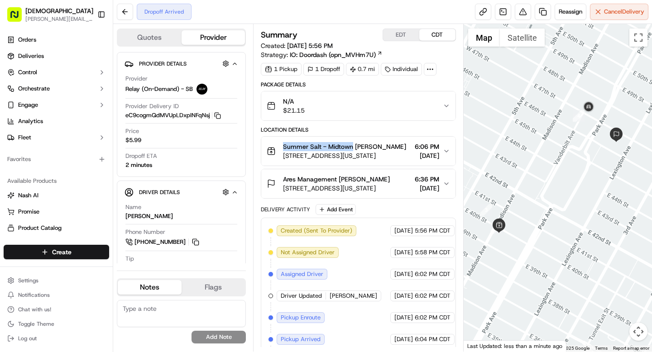
drag, startPoint x: 280, startPoint y: 145, endPoint x: 353, endPoint y: 148, distance: 72.9
click at [353, 148] on div "Summer Salt - [GEOGRAPHIC_DATA] Sharebite [STREET_ADDRESS][US_STATE]" at bounding box center [336, 151] width 139 height 18
copy span "Summer Salt - [GEOGRAPHIC_DATA]"
drag, startPoint x: 338, startPoint y: 189, endPoint x: 375, endPoint y: 189, distance: 37.6
click at [375, 184] on div "Ares Management Liam Wright" at bounding box center [336, 179] width 107 height 9
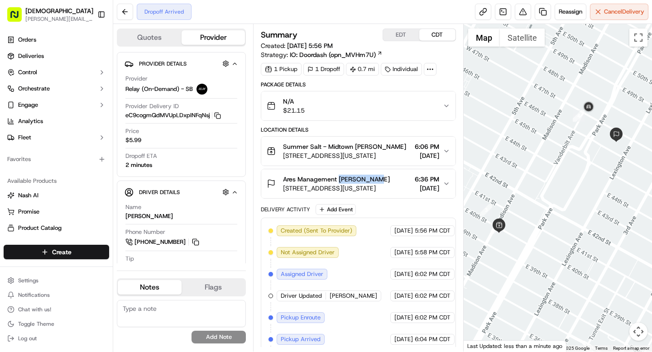
copy span "Liam Wright"
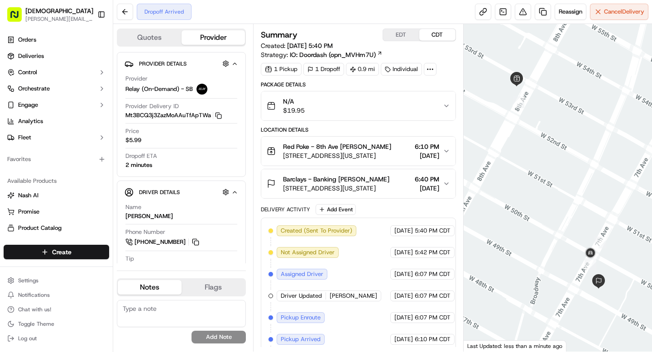
click at [428, 70] on icon at bounding box center [430, 69] width 8 height 8
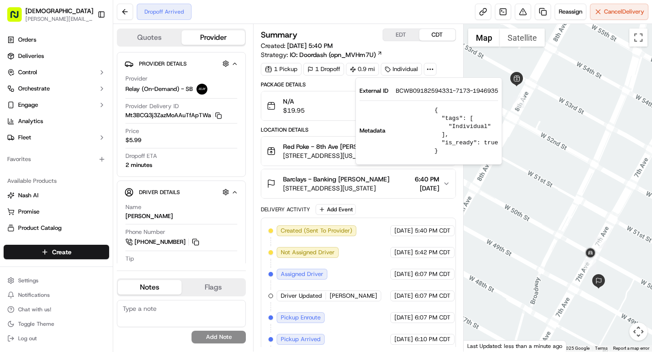
click at [424, 88] on span "BCWB09182594331-7173-1946935" at bounding box center [447, 91] width 102 height 8
copy span "BCWB09182594331"
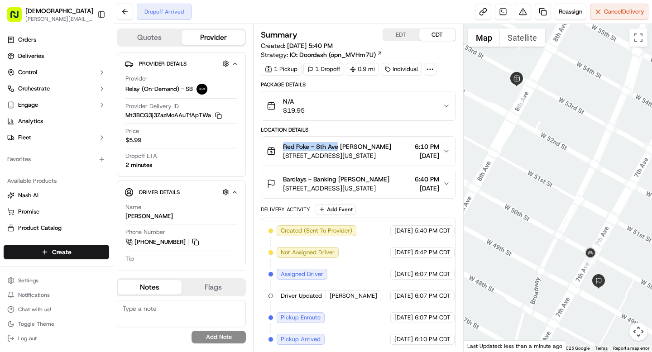
drag, startPoint x: 280, startPoint y: 147, endPoint x: 338, endPoint y: 146, distance: 57.9
click at [338, 146] on div "Red Poke - 8th Ave Denis Sharebite 885 8th Ave, New York, NY 10019, USA" at bounding box center [329, 151] width 124 height 18
copy span "Red Poke - 8th Ave"
drag, startPoint x: 339, startPoint y: 179, endPoint x: 395, endPoint y: 179, distance: 55.2
click at [389, 179] on div "Barclays - Banking Thomas Paganucci" at bounding box center [336, 179] width 106 height 9
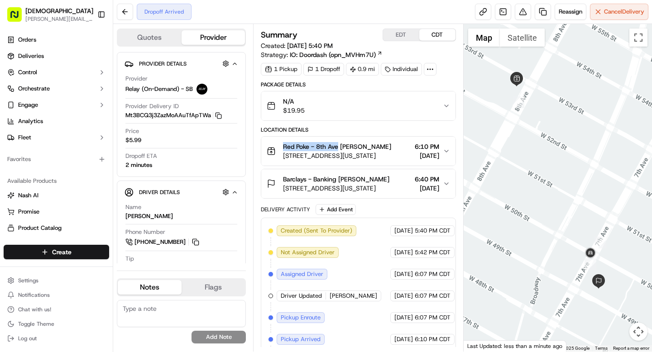
copy span "Thomas Paganucci"
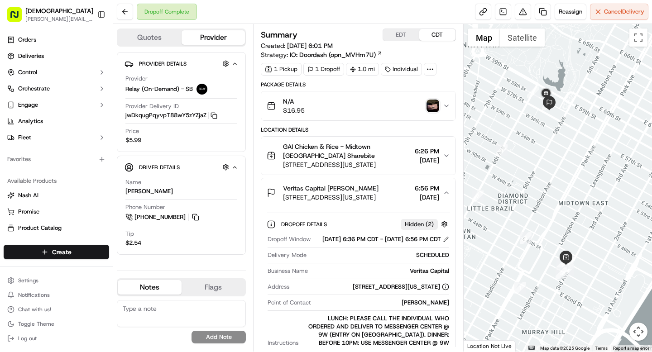
scroll to position [49, 0]
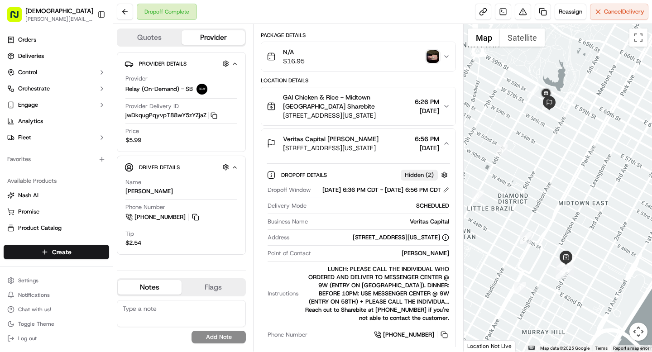
click at [434, 58] on img "button" at bounding box center [432, 56] width 13 height 13
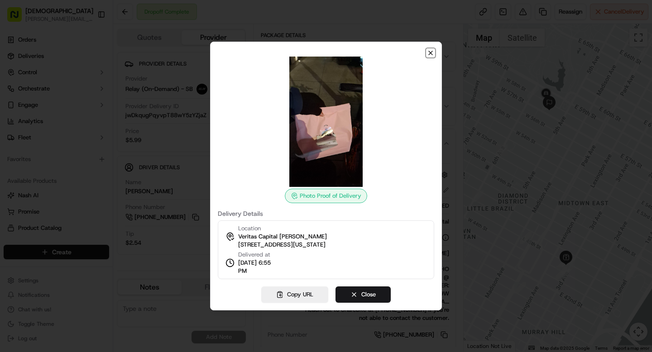
click at [430, 54] on icon "button" at bounding box center [430, 52] width 7 height 7
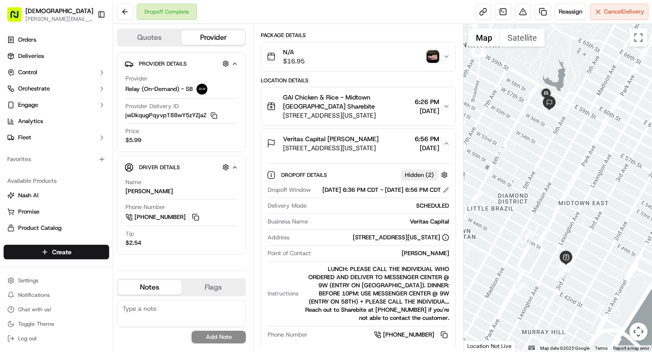
click at [425, 138] on span "6:56 PM" at bounding box center [427, 138] width 24 height 9
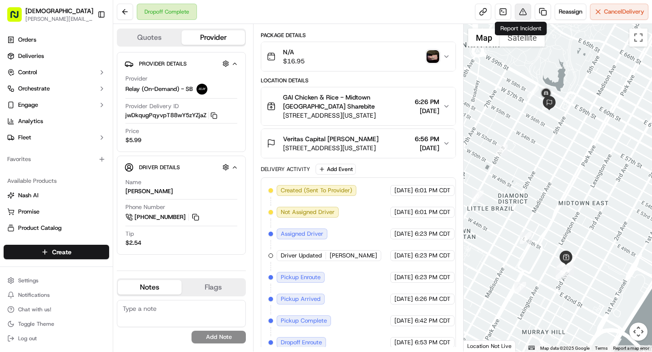
click at [522, 14] on button at bounding box center [523, 12] width 16 height 16
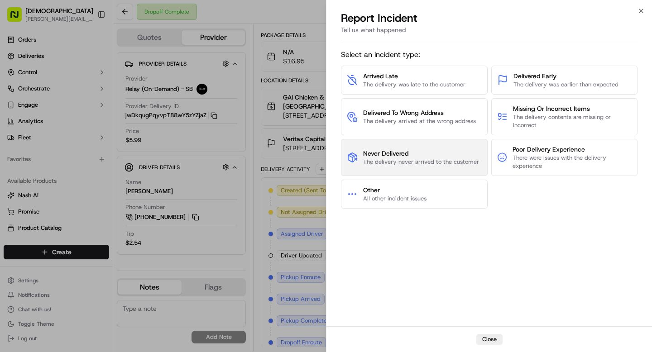
click at [434, 152] on span "Never Delivered" at bounding box center [421, 153] width 116 height 9
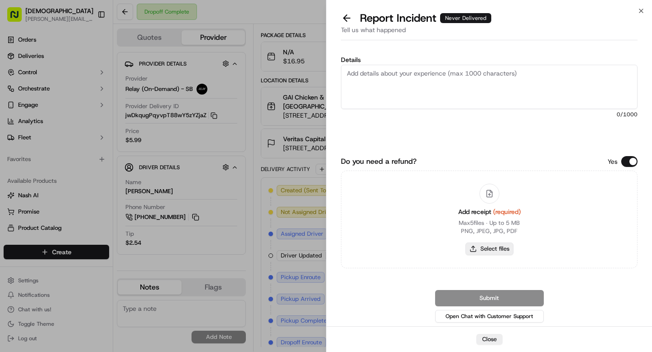
click at [493, 253] on button "Select files" at bounding box center [489, 249] width 48 height 13
type input "C:\fakepath\Screenshot [DATE] 6.22.32 PM.png"
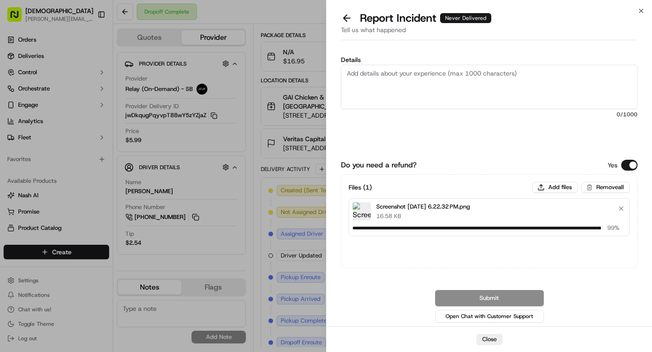
click at [368, 74] on textarea "Details" at bounding box center [489, 87] width 296 height 44
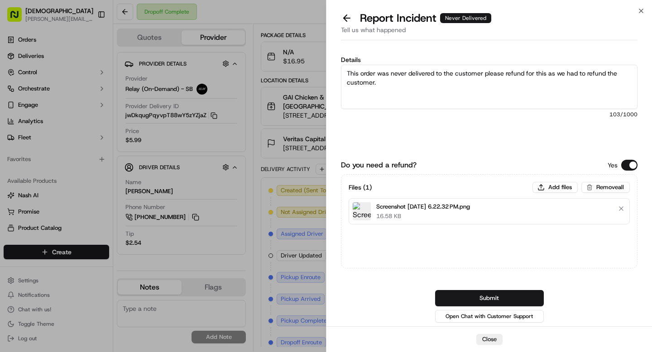
drag, startPoint x: 379, startPoint y: 84, endPoint x: 342, endPoint y: 72, distance: 38.5
click at [342, 72] on textarea "This order was never delivered to the customer please refund for this as we had…" at bounding box center [489, 87] width 296 height 44
type textarea "This order was never delivered to the customer please refund for this as we had…"
click at [482, 299] on button "Submit" at bounding box center [489, 298] width 109 height 16
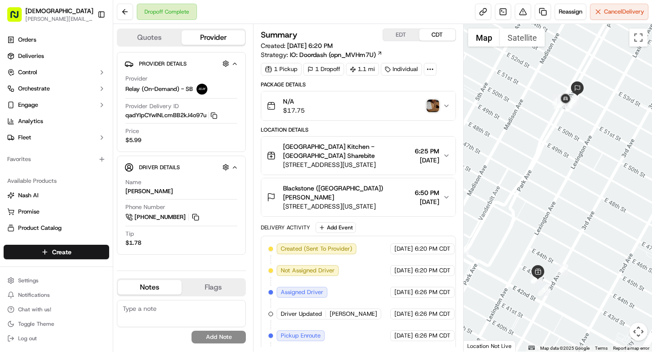
scroll to position [101, 0]
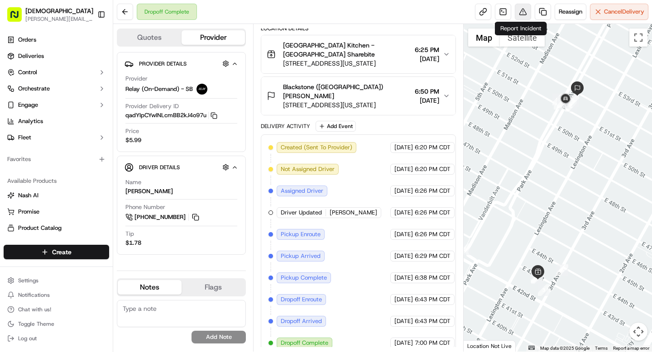
click at [523, 14] on button at bounding box center [523, 12] width 16 height 16
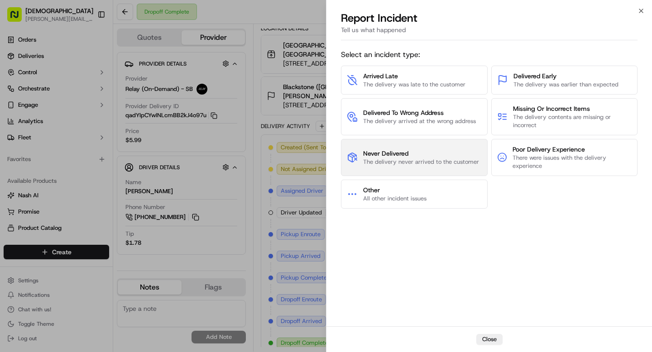
click at [394, 162] on span "The delivery never arrived to the customer" at bounding box center [421, 162] width 116 height 8
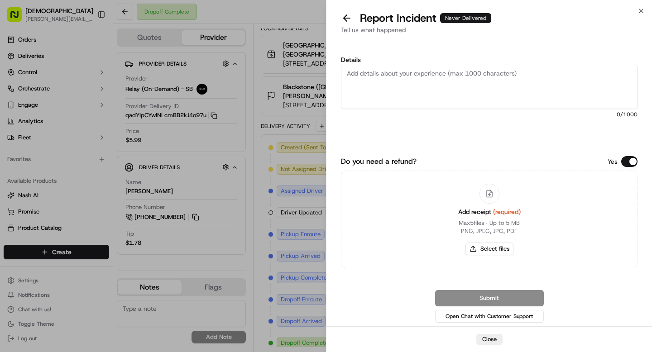
click at [379, 88] on textarea "Details" at bounding box center [489, 87] width 296 height 44
paste textarea "This order was never delivered to the customer please refund for this as we had…"
type textarea "This order was never delivered to the customer please refund for this as we had…"
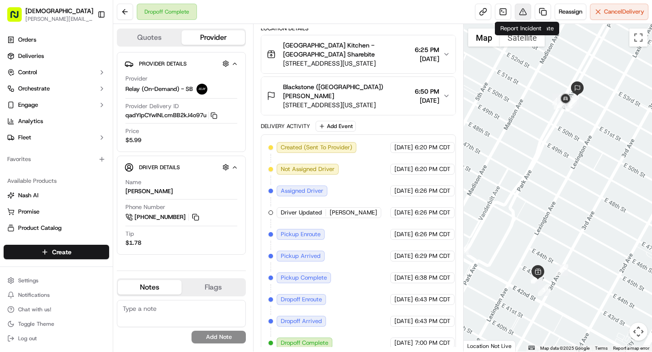
click at [527, 11] on button at bounding box center [523, 12] width 16 height 16
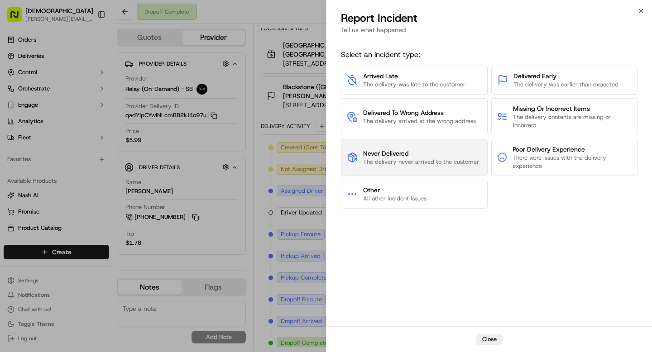
click at [403, 159] on span "The delivery never arrived to the customer" at bounding box center [421, 162] width 116 height 8
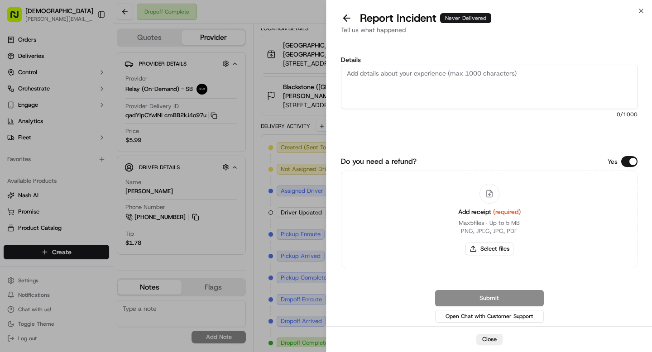
click at [387, 81] on textarea "Details" at bounding box center [489, 87] width 296 height 44
paste textarea "This order was never delivered to the customer please refund for this as we had…"
type textarea "This order was never delivered to the customer please refund for this as we had…"
click at [477, 248] on button "Select files" at bounding box center [489, 249] width 48 height 13
type input "C:\fakepath\Screenshot [DATE] 6.23.30 PM.png"
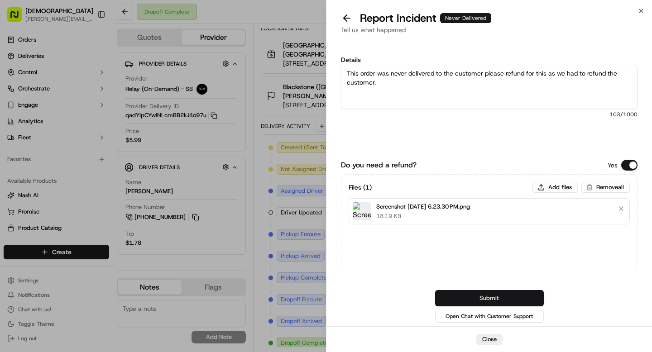
click at [487, 294] on button "Submit" at bounding box center [489, 298] width 109 height 16
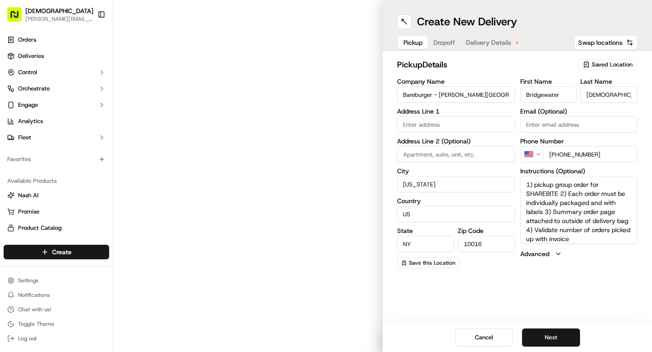
type input "[STREET_ADDRESS]"
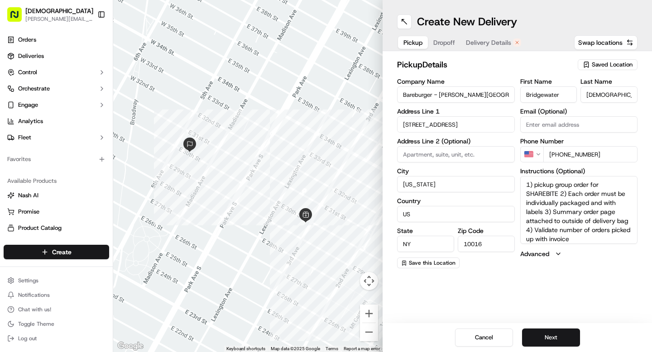
drag, startPoint x: 572, startPoint y: 240, endPoint x: 515, endPoint y: 156, distance: 101.7
click at [515, 156] on div "Company Name Bareburger - [PERSON_NAME] [PERSON_NAME] Address Line 1 430 3rd Av…" at bounding box center [517, 173] width 240 height 190
paste textarea "individual order for SHAREBITE 2) Order must be individually packaged with label"
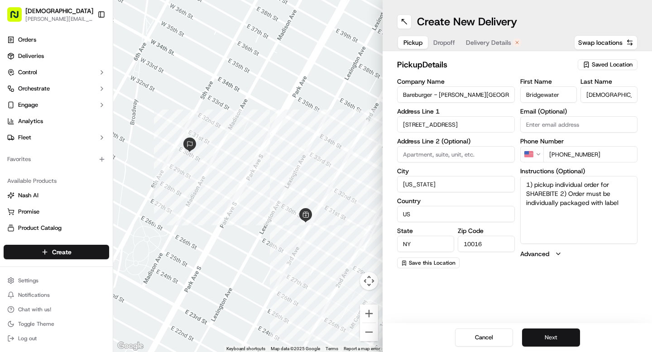
type textarea "1) pickup individual order for SHAREBITE 2) Order must be individually packaged…"
click at [548, 333] on button "Next" at bounding box center [551, 338] width 58 height 18
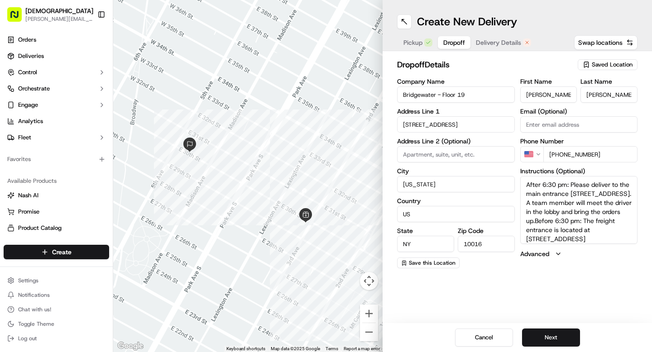
click at [420, 45] on span "Pickup" at bounding box center [412, 42] width 19 height 9
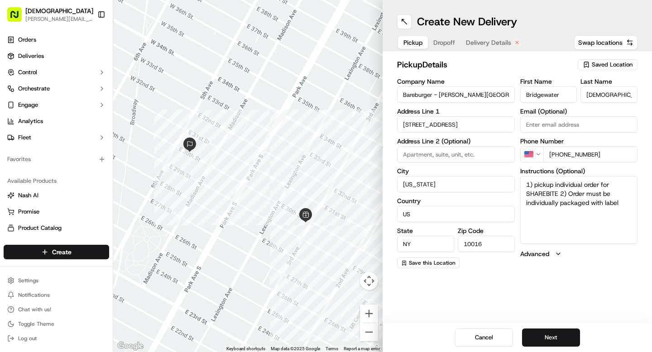
click at [450, 41] on span "Dropoff" at bounding box center [444, 42] width 22 height 9
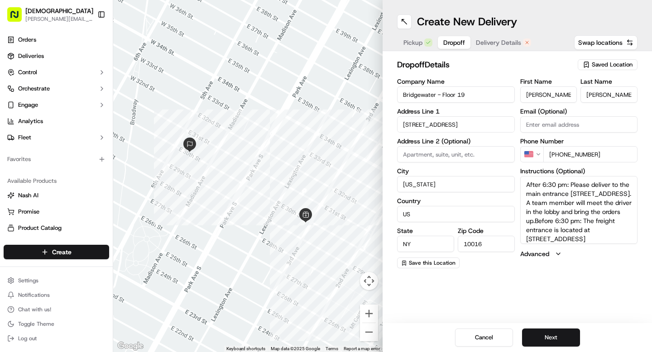
click at [539, 93] on input "[PERSON_NAME]" at bounding box center [548, 94] width 57 height 16
type input "Will"
click at [592, 95] on input "[PERSON_NAME]" at bounding box center [608, 94] width 57 height 16
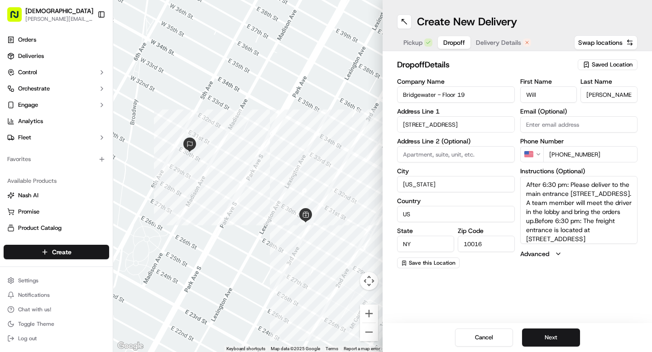
click at [592, 95] on input "[PERSON_NAME]" at bounding box center [608, 94] width 57 height 16
paste input "arnes"
type input "[PERSON_NAME]"
click at [589, 154] on input "[PHONE_NUMBER]" at bounding box center [590, 154] width 95 height 16
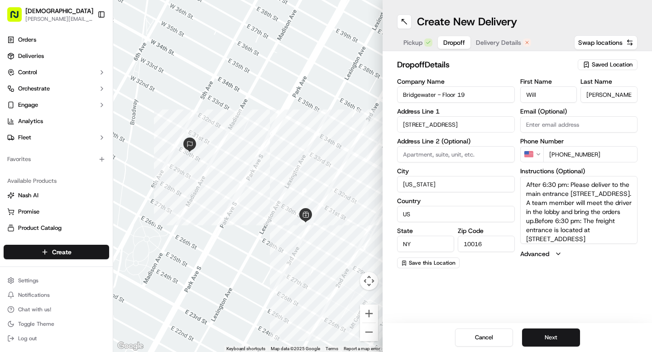
click at [589, 154] on input "[PHONE_NUMBER]" at bounding box center [590, 154] width 95 height 16
paste input "[PHONE_NUMBER]"
click at [554, 157] on input "[PHONE_NUMBER]" at bounding box center [590, 154] width 95 height 16
type input "[PHONE_NUMBER]"
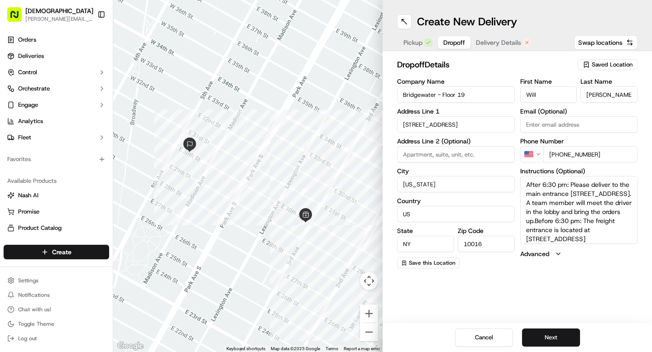
scroll to position [12, 0]
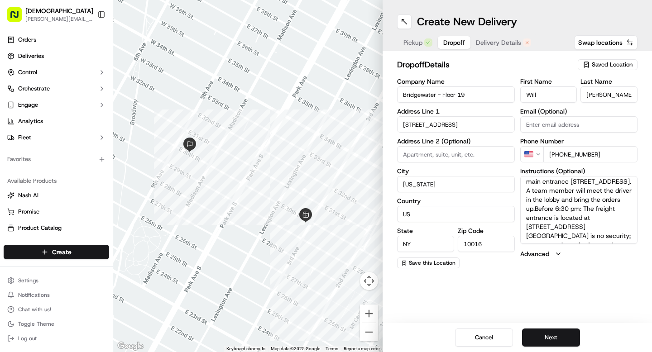
click at [535, 210] on textarea "After 6:30 pm: Please deliver to the main entrance [STREET_ADDRESS]. A team mem…" at bounding box center [579, 210] width 118 height 68
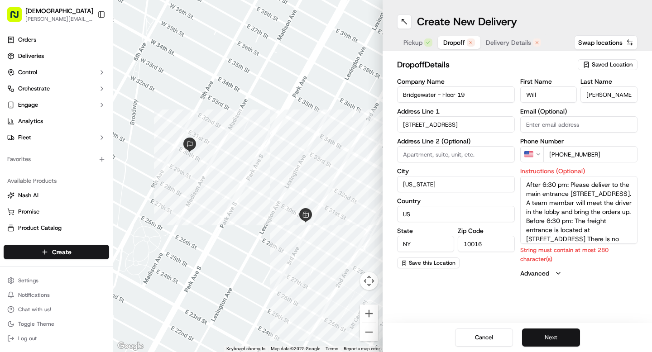
click at [557, 336] on button "Next" at bounding box center [551, 338] width 58 height 18
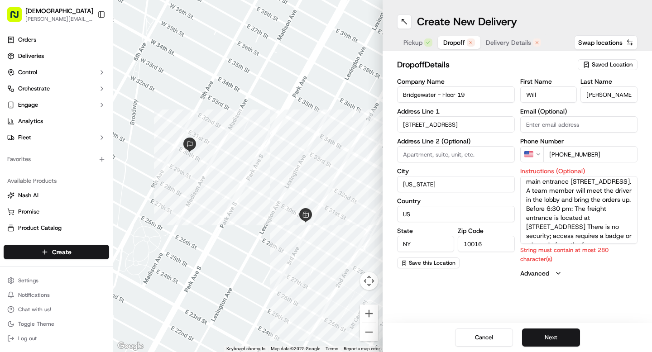
click at [580, 234] on textarea "After 6:30 pm: Please deliver to the main entrance [STREET_ADDRESS]. A team mem…" at bounding box center [579, 210] width 118 height 68
click at [558, 336] on button "Next" at bounding box center [551, 338] width 58 height 18
drag, startPoint x: 537, startPoint y: 210, endPoint x: 651, endPoint y: 318, distance: 157.8
click at [651, 318] on div "Create New Delivery Pickup Dropoff Delivery Details Swap locations dropoff Deta…" at bounding box center [516, 176] width 269 height 352
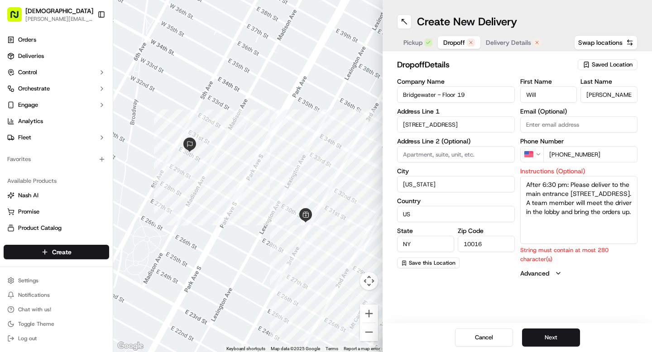
scroll to position [0, 0]
paste textarea "Reach out to Sharebite at [PHONE_NUMBER] if you're not able to contact the cust…"
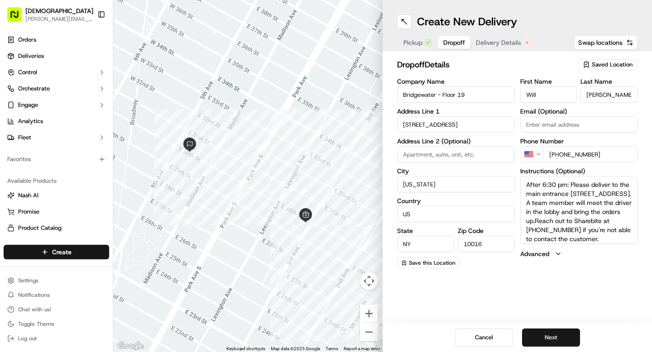
scroll to position [8, 0]
type textarea "After 6:30 pm: Please deliver to the main entrance [STREET_ADDRESS]. A team mem…"
click at [545, 335] on button "Next" at bounding box center [551, 338] width 58 height 18
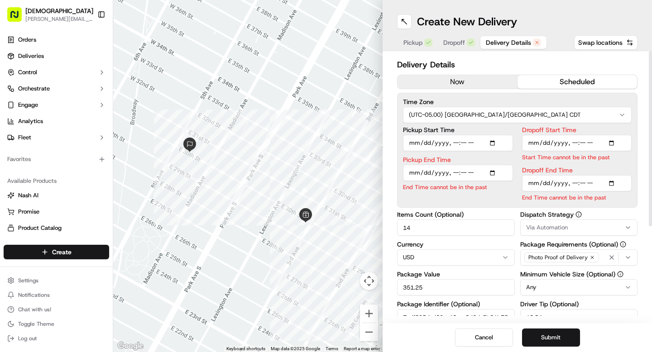
click at [463, 82] on button "now" at bounding box center [457, 82] width 120 height 14
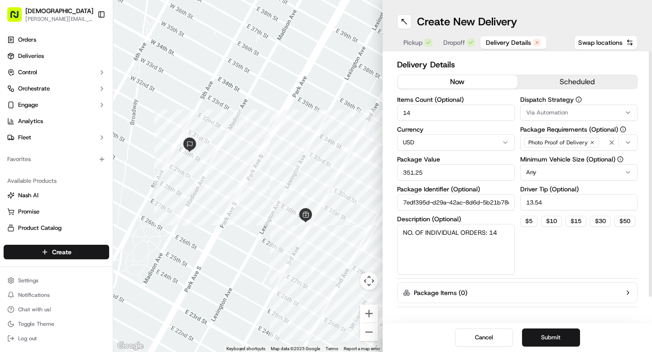
click at [413, 111] on input "14" at bounding box center [456, 113] width 118 height 16
type input "1"
drag, startPoint x: 429, startPoint y: 175, endPoint x: 387, endPoint y: 173, distance: 41.2
click at [387, 173] on div "Delivery Details now scheduled Items Count (Optional) 1 Currency USD Package Va…" at bounding box center [516, 187] width 269 height 272
type input "20"
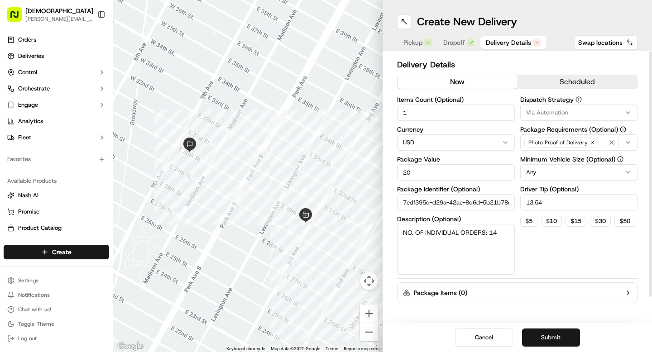
click at [497, 232] on textarea "NO. OF INDIVIDUAL ORDERS: 14" at bounding box center [456, 249] width 118 height 51
type textarea "NO. OF INDIVIDUAL ORDERS: 1"
drag, startPoint x: 546, startPoint y: 200, endPoint x: 502, endPoint y: 199, distance: 43.5
click at [502, 199] on div "Items Count (Optional) 1 Currency USD Package Value 20 Package Identifier (Opti…" at bounding box center [517, 185] width 240 height 178
type input "3"
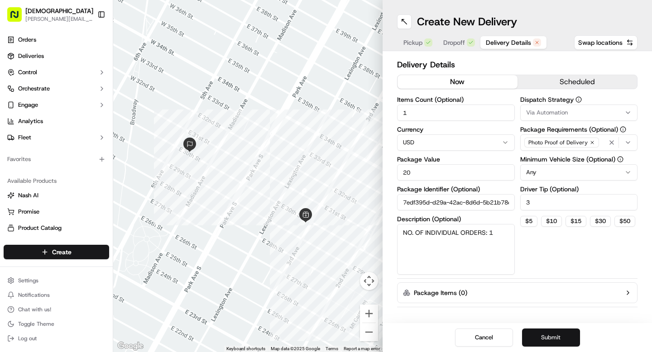
click at [533, 335] on button "Submit" at bounding box center [551, 338] width 58 height 18
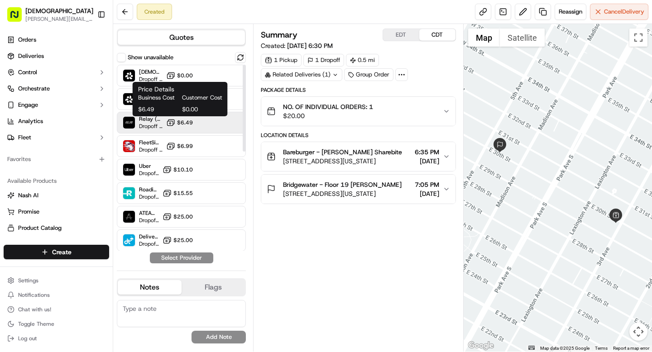
click at [175, 123] on icon at bounding box center [170, 122] width 9 height 9
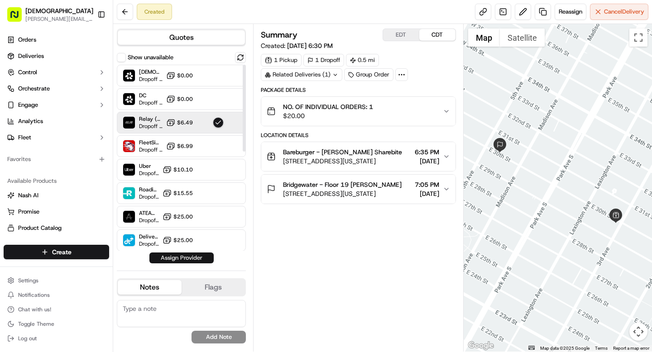
click at [187, 257] on button "Assign Provider" at bounding box center [181, 258] width 64 height 11
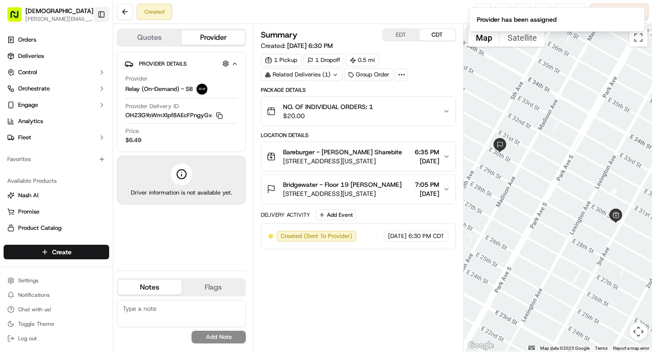
click at [102, 17] on button "Toggle Sidebar" at bounding box center [101, 14] width 15 height 15
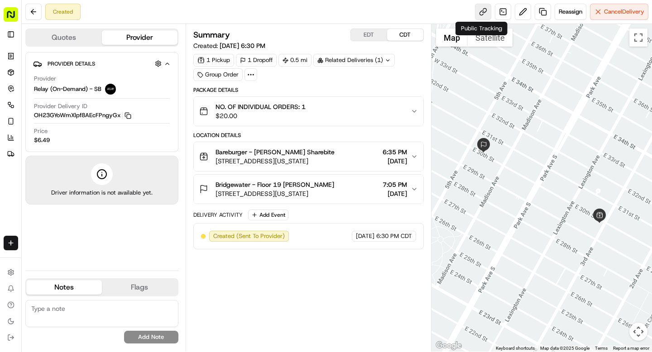
click at [482, 11] on link at bounding box center [483, 12] width 16 height 16
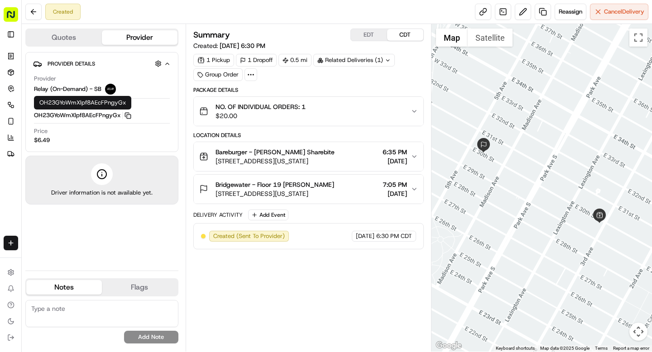
click at [128, 115] on icon "button" at bounding box center [127, 115] width 7 height 7
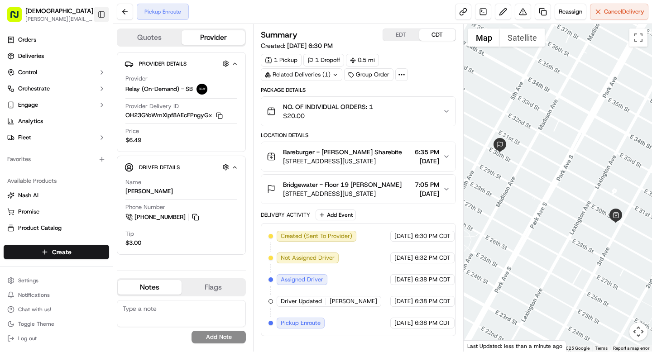
click at [101, 14] on button "Toggle Sidebar" at bounding box center [101, 14] width 15 height 15
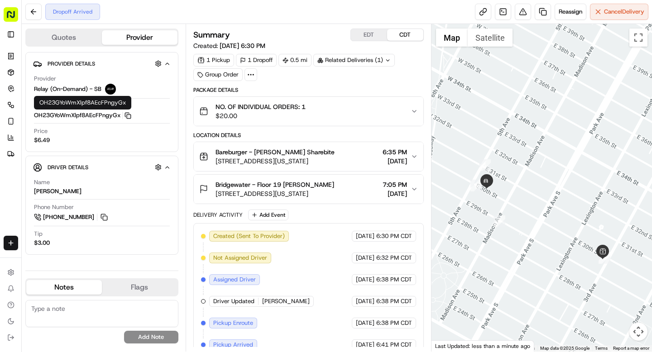
click at [125, 115] on icon "button" at bounding box center [127, 115] width 4 height 4
click at [126, 114] on icon "button" at bounding box center [127, 115] width 7 height 7
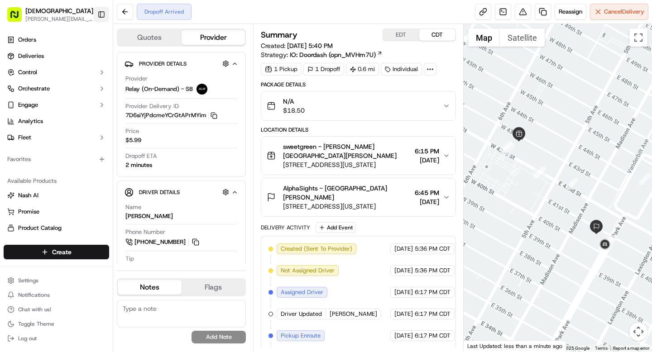
click at [105, 14] on button "Toggle Sidebar" at bounding box center [101, 14] width 15 height 15
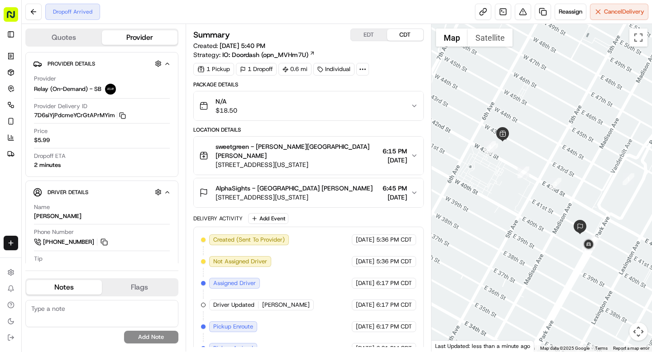
click at [364, 71] on icon at bounding box center [362, 69] width 8 height 8
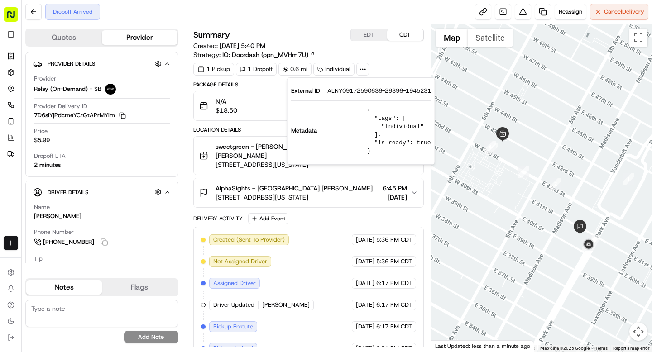
click at [363, 91] on span "ALNY09172590636-29396-1945231" at bounding box center [379, 91] width 104 height 8
copy span "ALNY09172590636"
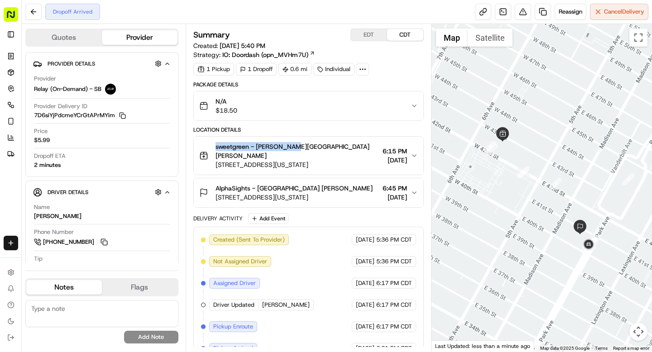
drag, startPoint x: 216, startPoint y: 146, endPoint x: 288, endPoint y: 147, distance: 72.0
click at [288, 147] on span "sweetgreen - [PERSON_NAME][GEOGRAPHIC_DATA][PERSON_NAME]" at bounding box center [296, 151] width 163 height 18
copy span "sweetgreen - [GEOGRAPHIC_DATA]"
drag, startPoint x: 272, startPoint y: 180, endPoint x: 316, endPoint y: 180, distance: 44.4
click at [316, 184] on div "AlphaSights - [GEOGRAPHIC_DATA] [PERSON_NAME]" at bounding box center [293, 188] width 157 height 9
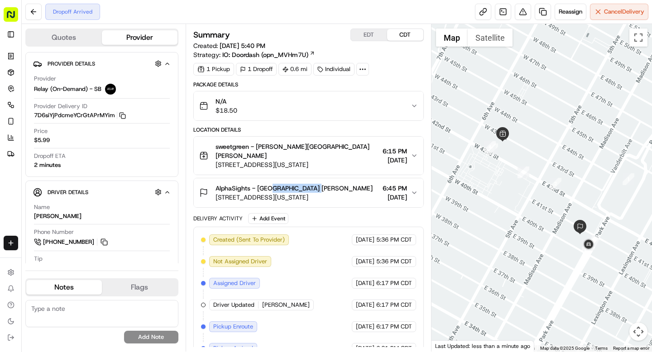
copy span "[PERSON_NAME]"
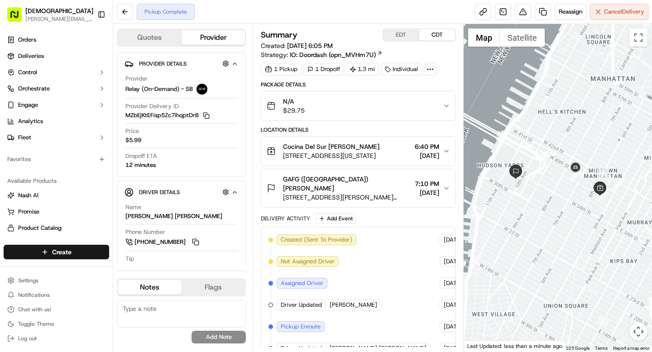
click at [384, 194] on button "GAFG ([GEOGRAPHIC_DATA]) [PERSON_NAME] [STREET_ADDRESS][PERSON_NAME][US_STATE] …" at bounding box center [358, 188] width 194 height 38
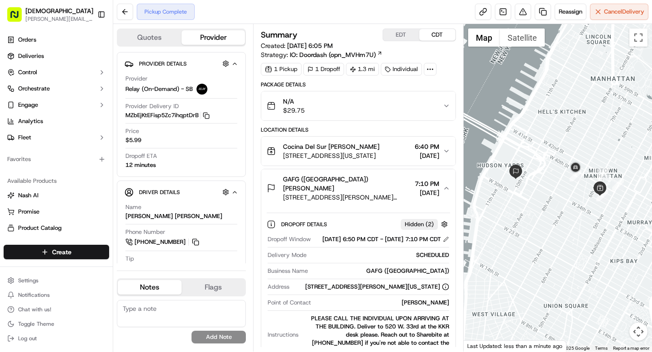
click at [386, 193] on span "[STREET_ADDRESS][PERSON_NAME][US_STATE]" at bounding box center [347, 197] width 128 height 9
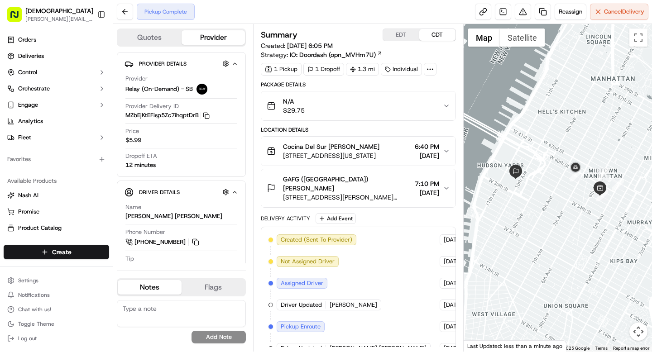
click at [428, 70] on icon at bounding box center [430, 69] width 8 height 8
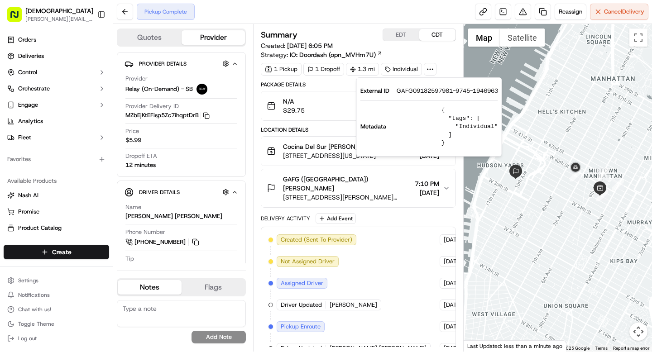
click at [428, 91] on span "GAFG09182597981-9745-1946963" at bounding box center [446, 91] width 101 height 8
copy span "GAFG09182597981"
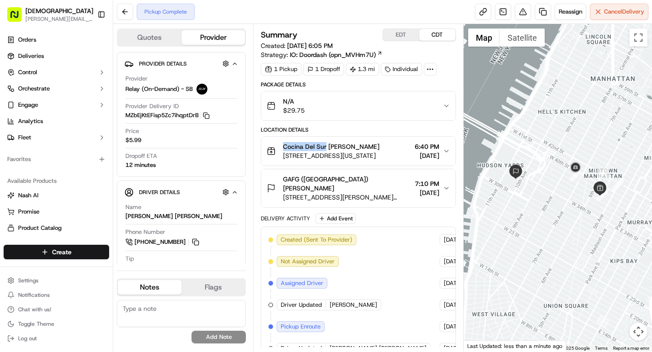
drag, startPoint x: 282, startPoint y: 148, endPoint x: 325, endPoint y: 146, distance: 43.9
click at [325, 146] on div "Cocina Del Sur Denis Sharebite 40 W 38th St, New York, NY 10018, USA" at bounding box center [323, 151] width 113 height 18
copy span "Cocina Del Sur"
drag, startPoint x: 320, startPoint y: 179, endPoint x: 373, endPoint y: 177, distance: 53.5
click at [373, 176] on div "GAFG (USA) Joseph Halligan" at bounding box center [347, 184] width 128 height 18
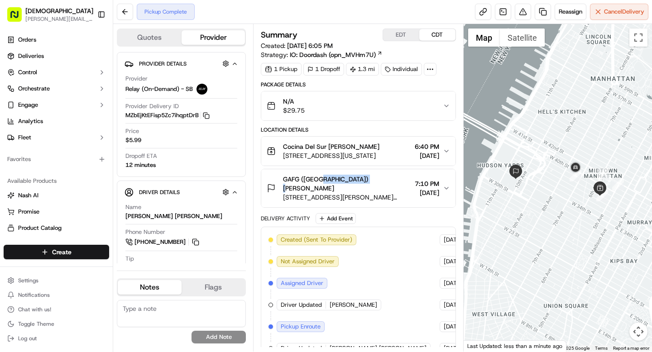
copy span "Joseph Halligan"
click at [196, 243] on button at bounding box center [196, 242] width 10 height 10
click at [309, 193] on button "GAFG (USA) Joseph Halligan 30 Hudson Yards, New York, NY 10001, USA 7:10 PM 09/…" at bounding box center [358, 188] width 194 height 38
click at [323, 181] on span "GAFG (USA) Joseph Halligan" at bounding box center [347, 184] width 128 height 18
click at [377, 182] on div "GAFG (USA) Joseph Halligan" at bounding box center [347, 184] width 128 height 18
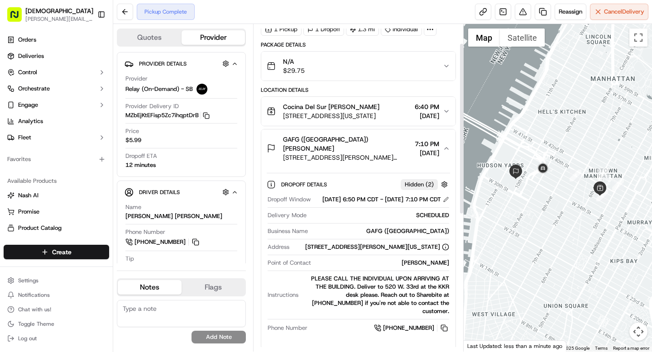
scroll to position [43, 0]
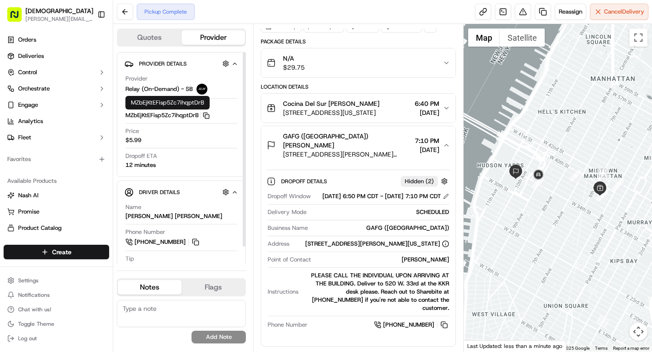
click at [205, 116] on icon "button" at bounding box center [206, 115] width 7 height 7
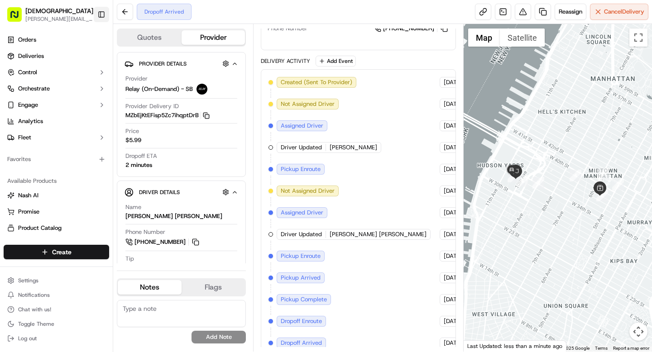
click at [105, 16] on button "Toggle Sidebar" at bounding box center [101, 14] width 15 height 15
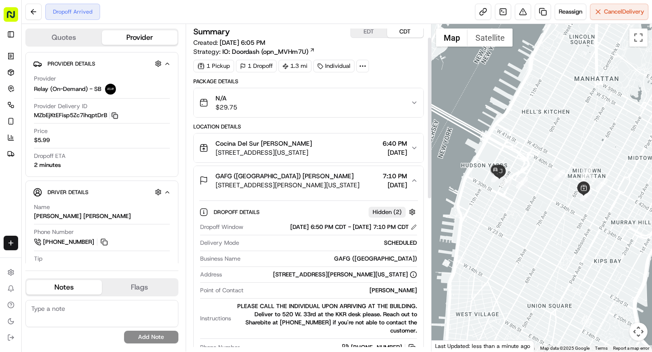
scroll to position [0, 0]
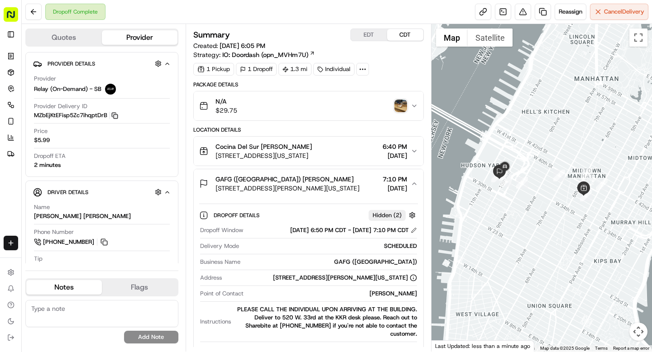
click at [406, 113] on div "N/A $29.75" at bounding box center [304, 106] width 211 height 18
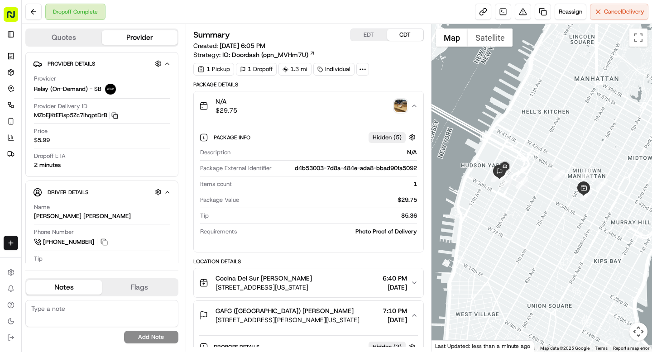
click at [403, 108] on img "button" at bounding box center [400, 106] width 13 height 13
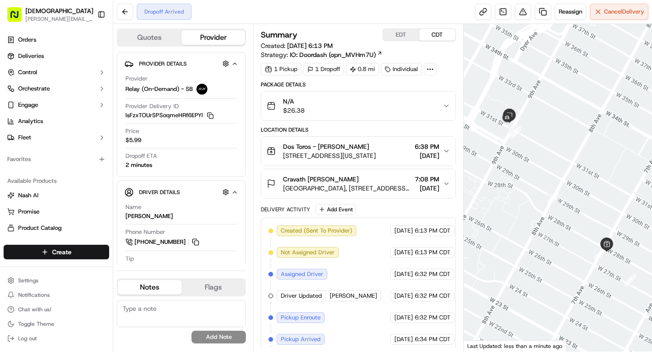
click at [427, 69] on icon at bounding box center [430, 69] width 8 height 8
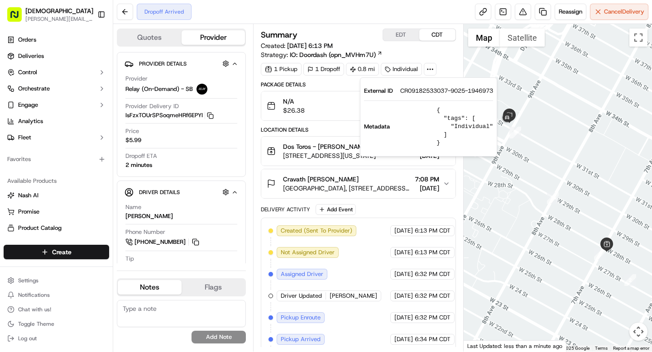
click at [425, 91] on span "CR09182533037-9025-1946973" at bounding box center [446, 91] width 93 height 8
copy span "CR09182533037"
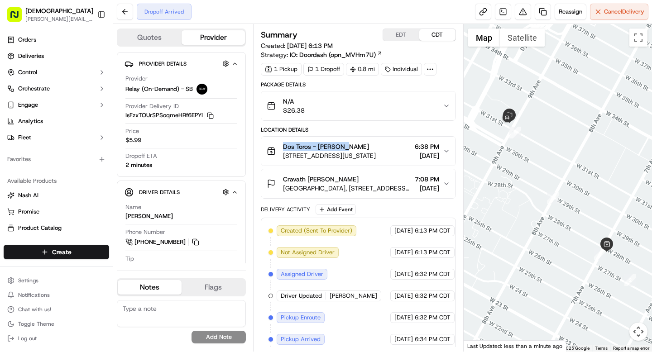
drag, startPoint x: 282, startPoint y: 148, endPoint x: 343, endPoint y: 146, distance: 60.7
click at [343, 146] on div "Dos Toros - [PERSON_NAME] [STREET_ADDRESS][US_STATE]" at bounding box center [321, 151] width 109 height 18
copy span "Dos Toros - Chelsea"
drag, startPoint x: 307, startPoint y: 180, endPoint x: 364, endPoint y: 178, distance: 57.5
click at [358, 178] on span "Cravath Salvatore Conigliaro" at bounding box center [321, 179] width 76 height 9
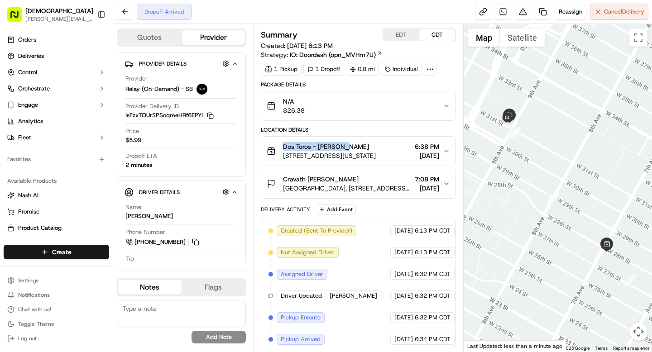
copy span "Salvatore Conigliaro"
click at [430, 104] on img "button" at bounding box center [432, 106] width 13 height 13
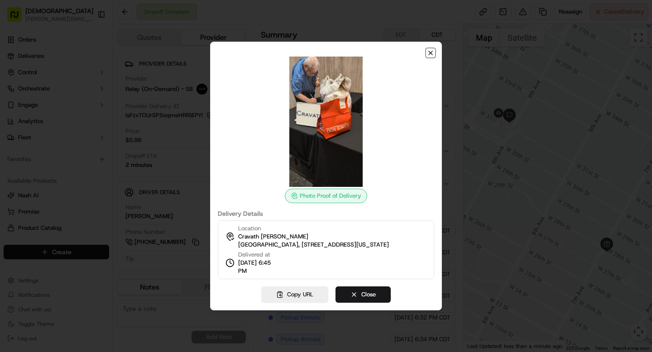
click at [431, 52] on icon "button" at bounding box center [430, 52] width 7 height 7
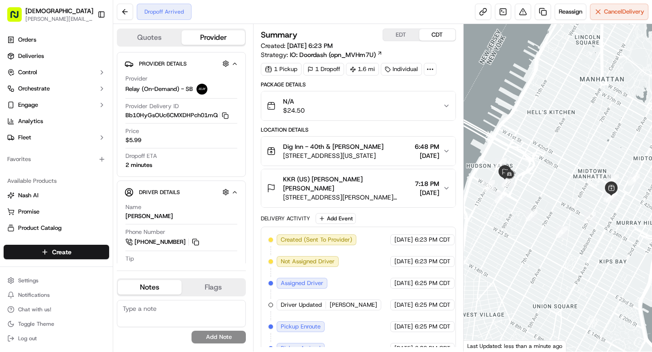
click at [362, 185] on div "KKR (US) [PERSON_NAME] [PERSON_NAME]" at bounding box center [347, 184] width 128 height 18
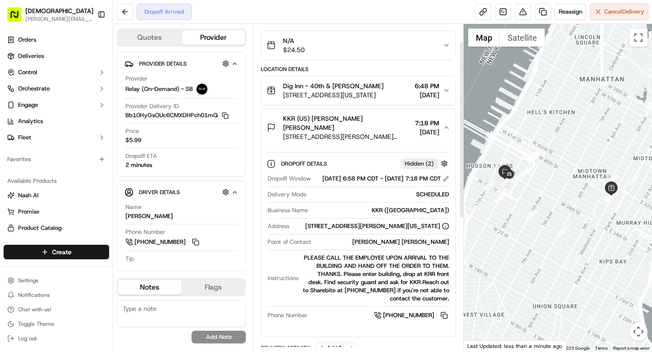
scroll to position [63, 0]
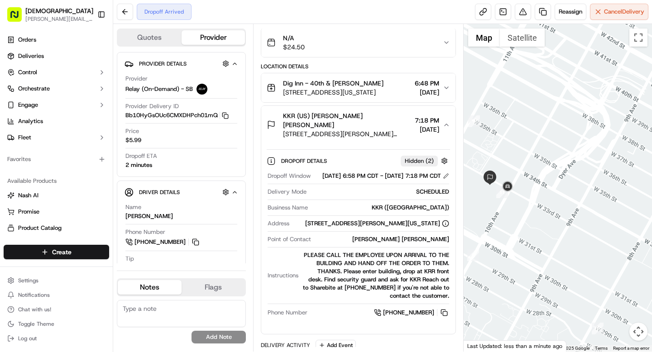
drag, startPoint x: 496, startPoint y: 191, endPoint x: 469, endPoint y: 179, distance: 29.2
click at [469, 179] on div at bounding box center [557, 188] width 189 height 328
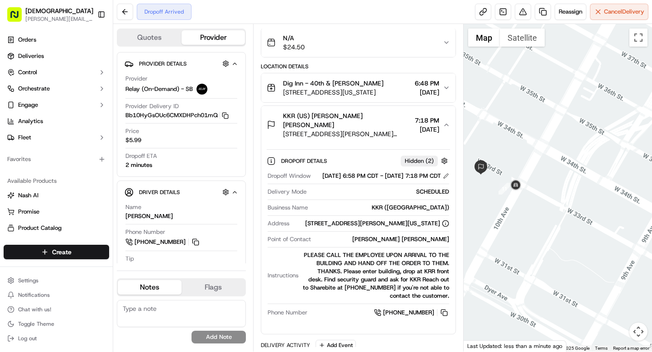
drag, startPoint x: 495, startPoint y: 193, endPoint x: 483, endPoint y: 179, distance: 18.0
click at [483, 179] on div at bounding box center [557, 188] width 189 height 328
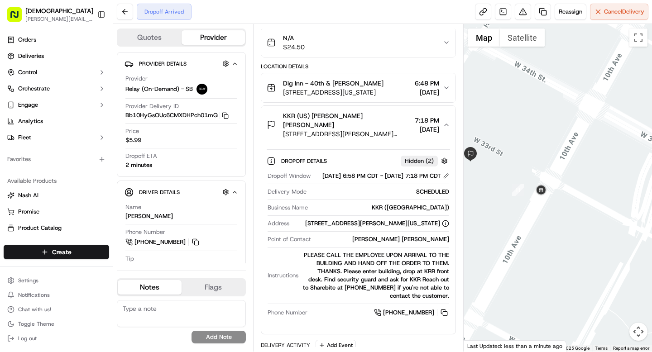
drag, startPoint x: 491, startPoint y: 185, endPoint x: 491, endPoint y: 162, distance: 22.6
click at [491, 162] on div at bounding box center [557, 188] width 189 height 328
click at [103, 15] on button "Toggle Sidebar" at bounding box center [101, 14] width 15 height 15
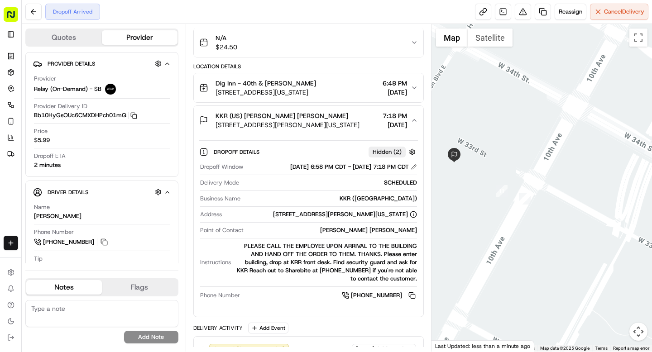
scroll to position [0, 0]
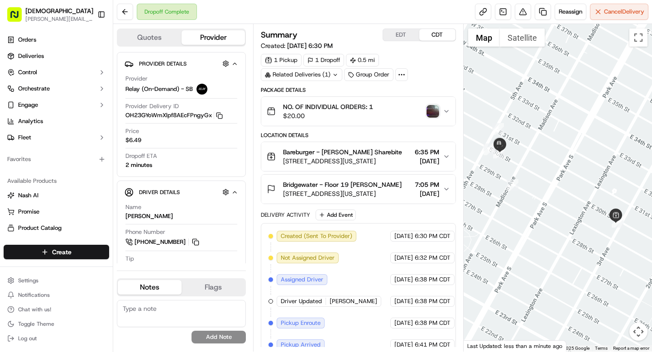
click at [429, 111] on img "button" at bounding box center [432, 111] width 13 height 13
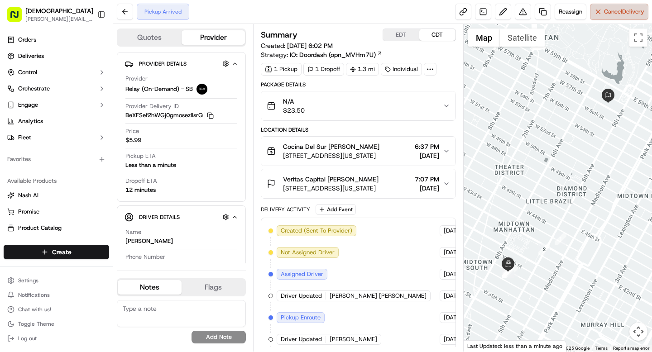
click at [604, 9] on span "Cancel Delivery" at bounding box center [624, 12] width 40 height 8
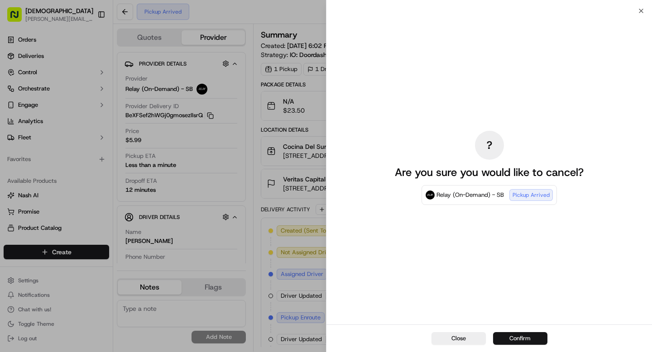
click at [529, 337] on button "Confirm" at bounding box center [520, 338] width 54 height 13
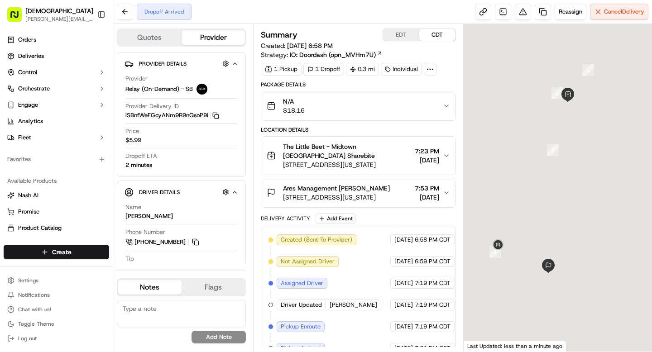
click at [368, 193] on span "[STREET_ADDRESS][US_STATE]" at bounding box center [336, 197] width 107 height 9
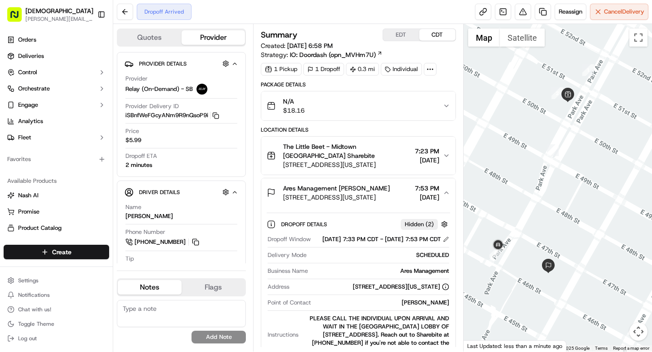
click at [368, 193] on span "[STREET_ADDRESS][US_STATE]" at bounding box center [336, 197] width 107 height 9
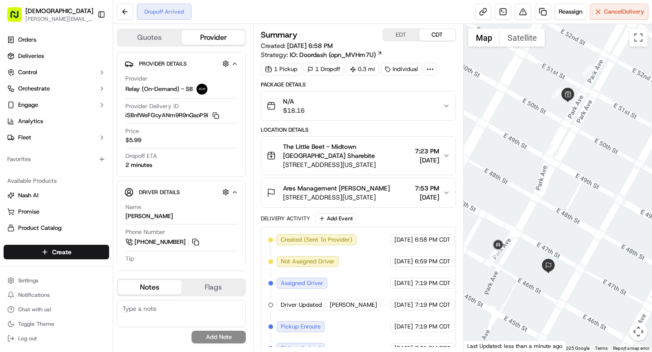
click at [433, 71] on icon at bounding box center [430, 69] width 8 height 8
click at [422, 90] on span "ARM09182571617-7031-1947454" at bounding box center [447, 91] width 98 height 8
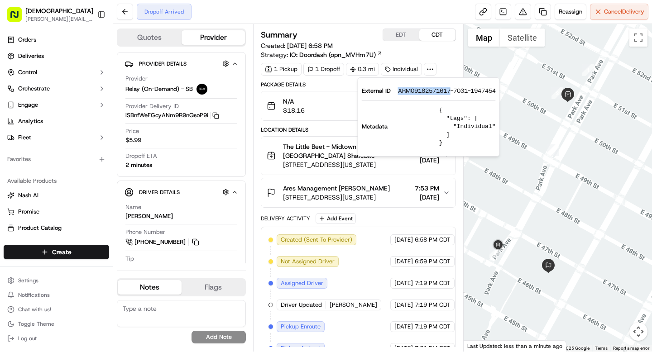
click at [422, 90] on span "ARM09182571617-7031-1947454" at bounding box center [447, 91] width 98 height 8
copy span "ARM09182571617"
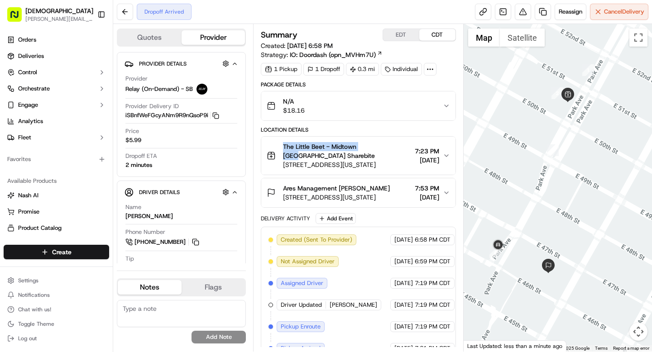
drag, startPoint x: 283, startPoint y: 146, endPoint x: 370, endPoint y: 147, distance: 87.4
click at [370, 147] on span "The Little Beet - Midtown East Denis Sharebite" at bounding box center [347, 151] width 128 height 18
copy span "The Little Beet - Midtown East"
drag, startPoint x: 339, startPoint y: 188, endPoint x: 393, endPoint y: 191, distance: 54.8
click at [390, 191] on span "Ares Management Hensley Humphries" at bounding box center [336, 188] width 107 height 9
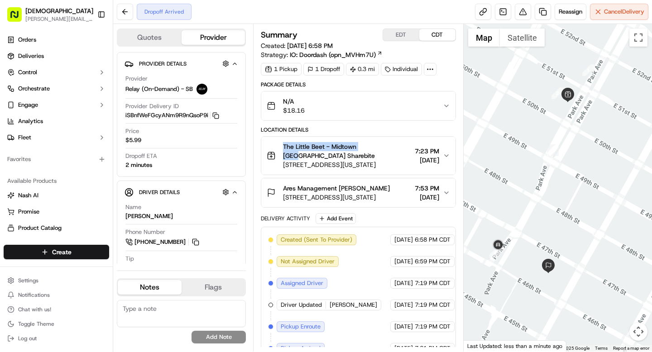
copy span "Hensley Humphries"
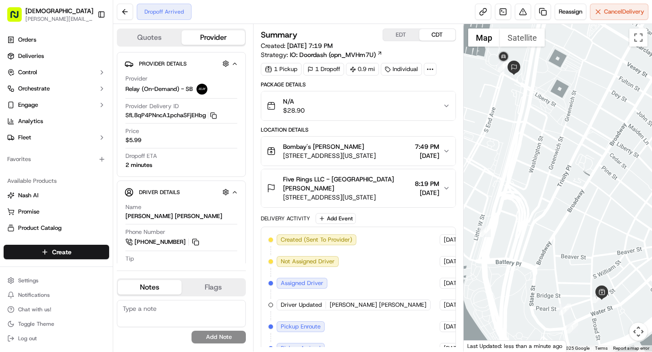
click at [428, 69] on circle at bounding box center [427, 69] width 1 height 1
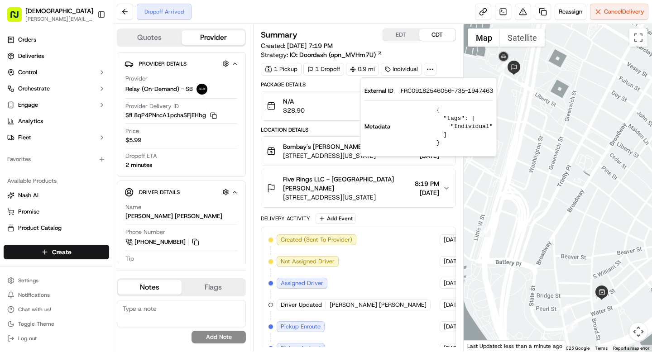
click at [425, 90] on span "FRC09182546056-735-1947463" at bounding box center [447, 91] width 92 height 8
copy span "FRC09182546056"
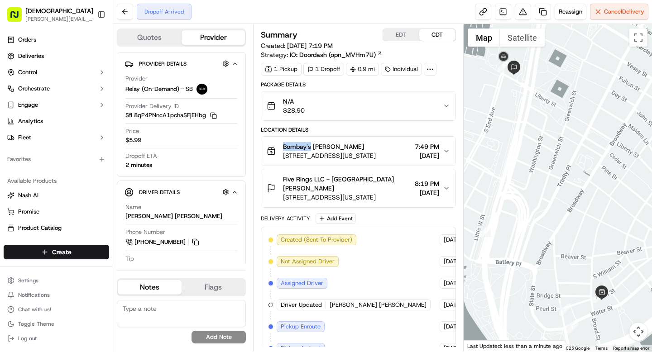
drag, startPoint x: 282, startPoint y: 147, endPoint x: 310, endPoint y: 147, distance: 27.6
click at [310, 147] on div "Bombay's Denis Sharebite 60 Pearl St, New York, NY 10004, USA" at bounding box center [321, 151] width 109 height 18
copy span "Bombay's"
drag, startPoint x: 348, startPoint y: 178, endPoint x: 385, endPoint y: 179, distance: 36.2
click at [385, 179] on div "Five Rings LLC - NYC William Zhu" at bounding box center [347, 184] width 128 height 18
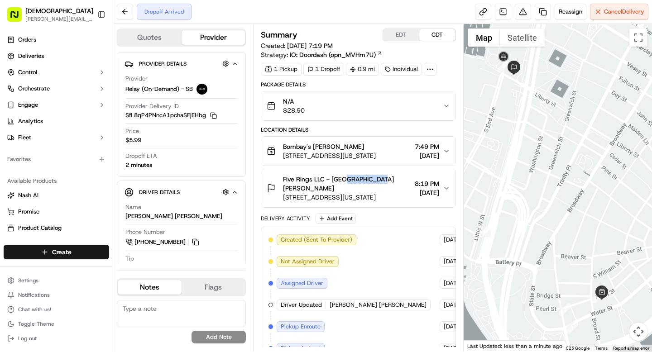
copy span "William Zhu"
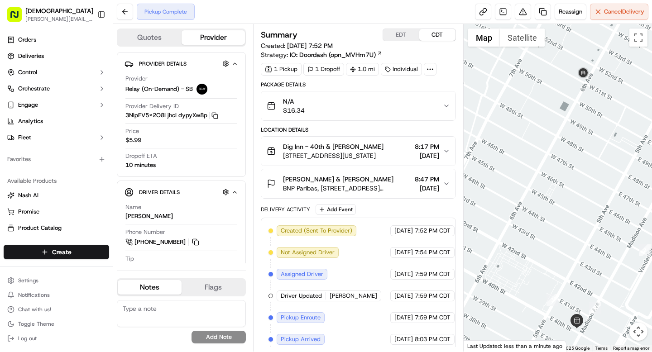
click at [425, 184] on span "8:47 PM" at bounding box center [427, 179] width 24 height 9
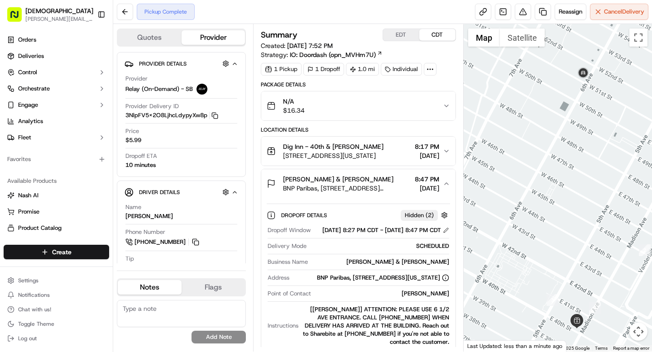
click at [425, 184] on span "8:47 PM" at bounding box center [427, 179] width 24 height 9
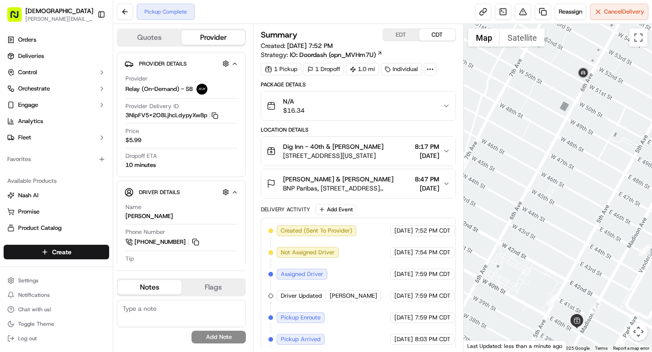
click at [433, 71] on icon at bounding box center [430, 69] width 8 height 8
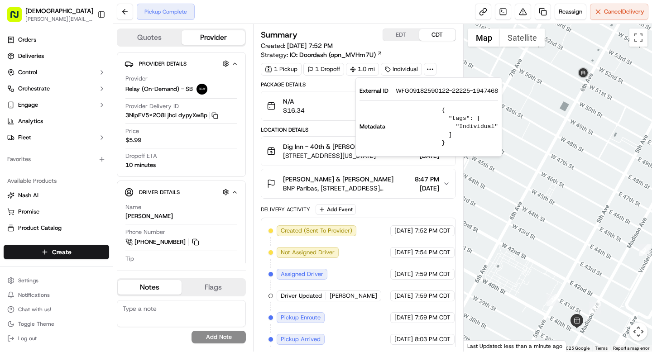
click at [427, 90] on span "WFG09182590122-22225-1947468" at bounding box center [447, 91] width 102 height 8
copy span "WFG09182590122"
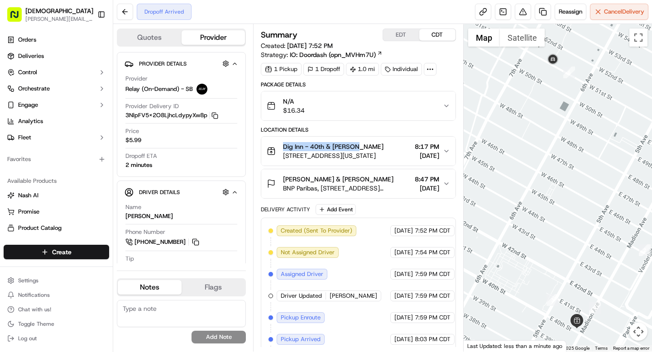
drag, startPoint x: 282, startPoint y: 146, endPoint x: 358, endPoint y: 149, distance: 75.2
click at [358, 149] on div "Dig Inn - 40th & Madison Denis Sharebite 286 Madison Ave, New York, NY 10017, U…" at bounding box center [325, 151] width 117 height 18
copy span "Dig Inn - 40th & Madison"
drag, startPoint x: 355, startPoint y: 187, endPoint x: 392, endPoint y: 187, distance: 37.1
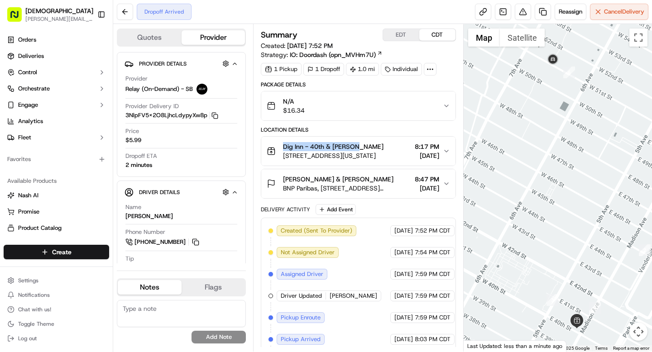
click at [392, 184] on div "Willkie Farr & Gallagher Matthew Pei" at bounding box center [347, 179] width 128 height 9
copy span "Matthew Pei"
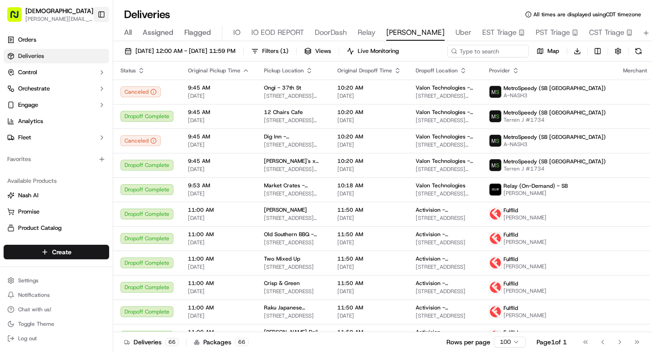
click at [105, 13] on button "Toggle Sidebar" at bounding box center [101, 14] width 15 height 15
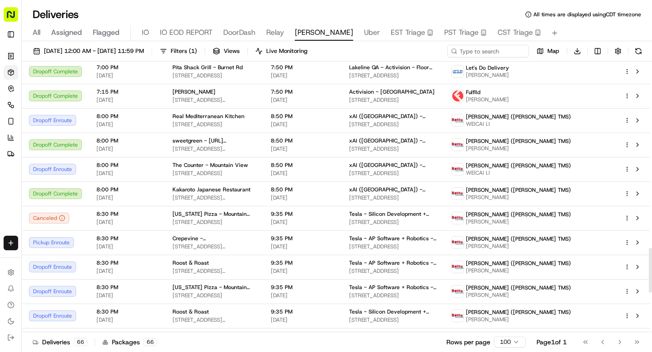
scroll to position [1119, 0]
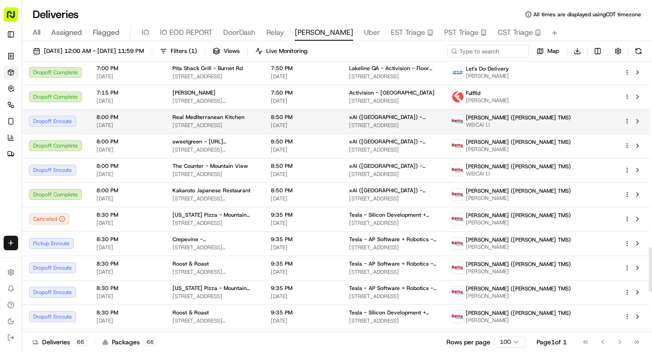
click at [110, 115] on span "8:00 PM" at bounding box center [127, 117] width 62 height 7
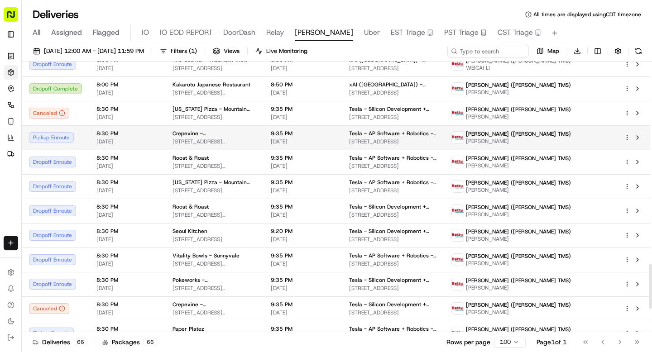
scroll to position [1228, 0]
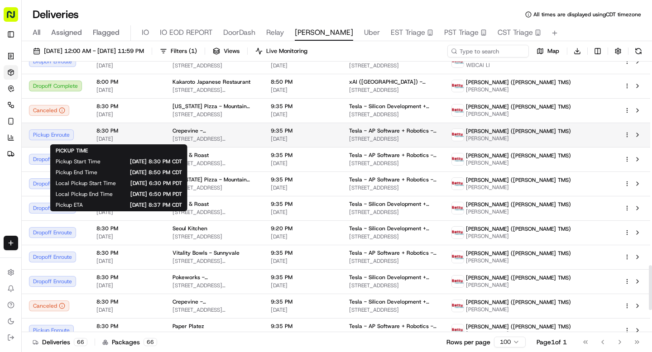
click at [134, 136] on span "[DATE]" at bounding box center [127, 138] width 62 height 7
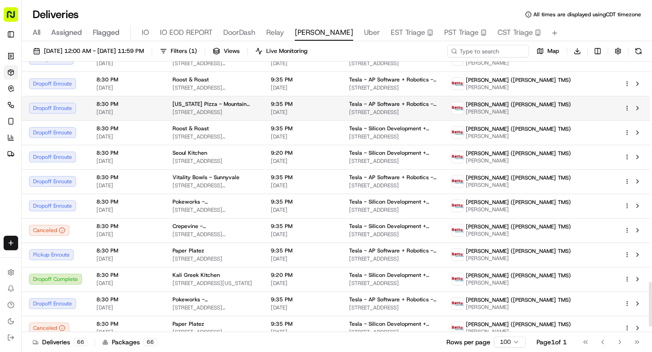
scroll to position [1360, 0]
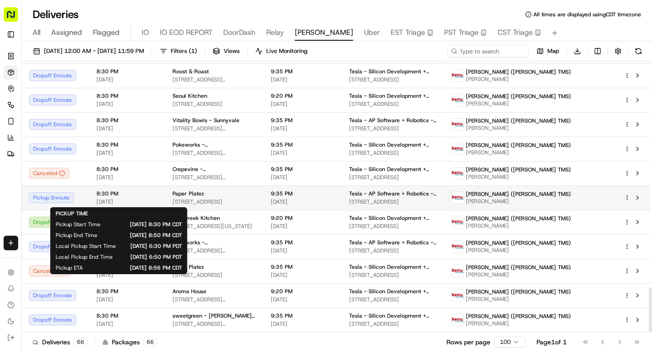
click at [139, 200] on span "[DATE]" at bounding box center [127, 201] width 62 height 7
